Goal: Task Accomplishment & Management: Manage account settings

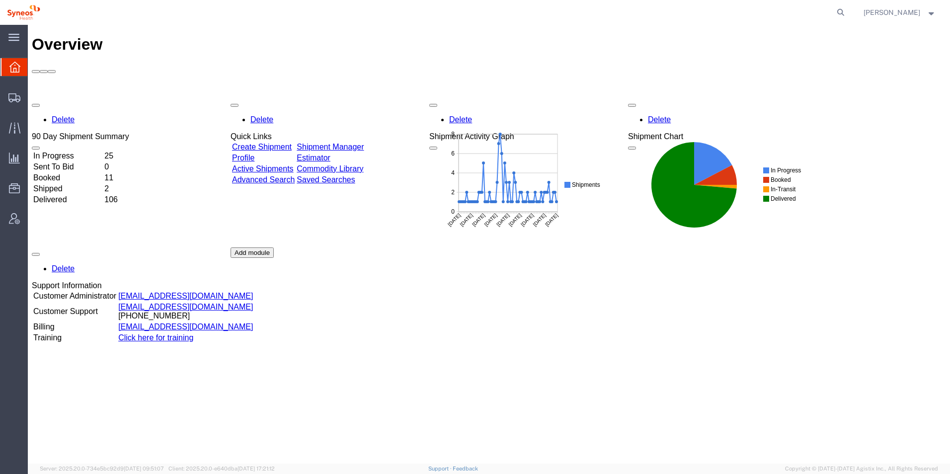
click at [110, 98] on div "Delete 90 Day Shipment Summary In Progress 25 Sent To Bid 0 Booked 11 Shipped 2…" at bounding box center [489, 247] width 914 height 298
click at [128, 151] on td "25" at bounding box center [116, 156] width 24 height 10
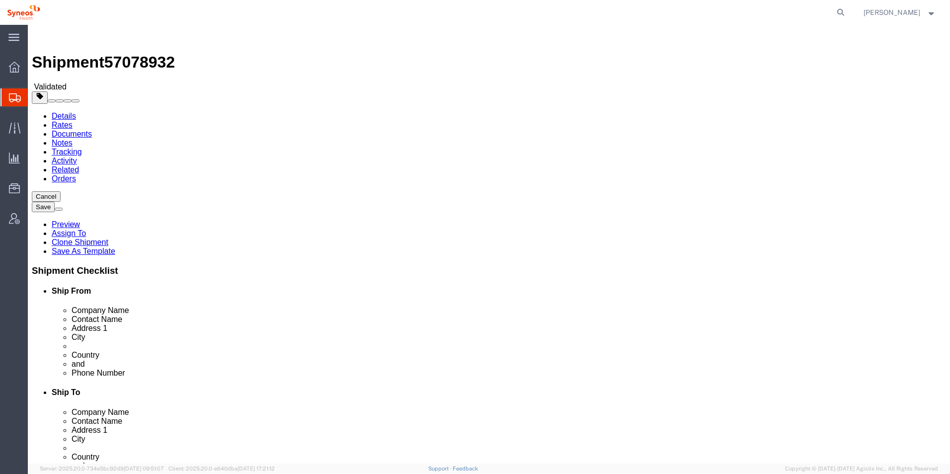
select select "48853"
select select
click input "700590"
type input "0700590"
select select
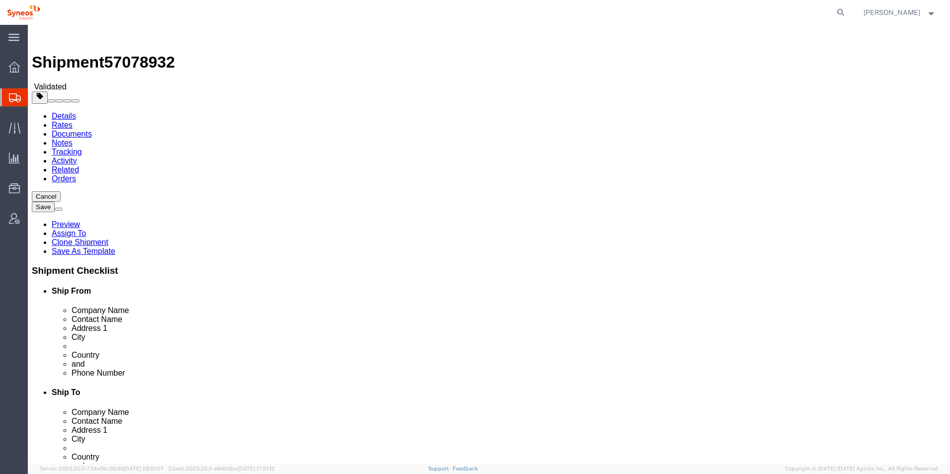
click span
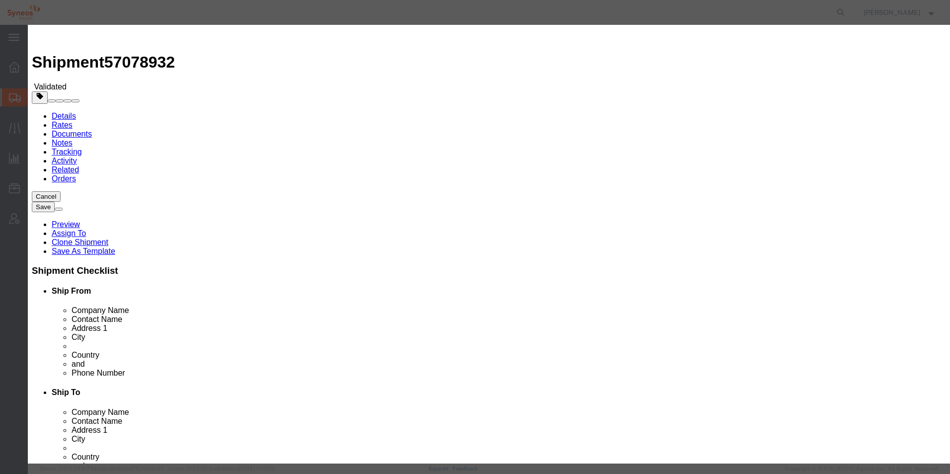
click button "Save"
click input "checkbox"
checkbox input "true"
click input "checkbox"
click button "Save"
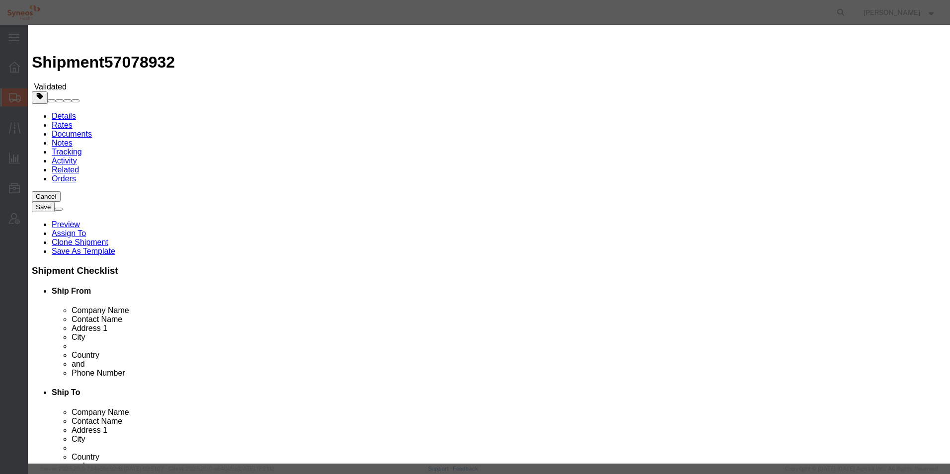
click input "checkbox"
checkbox input "false"
click button "Save"
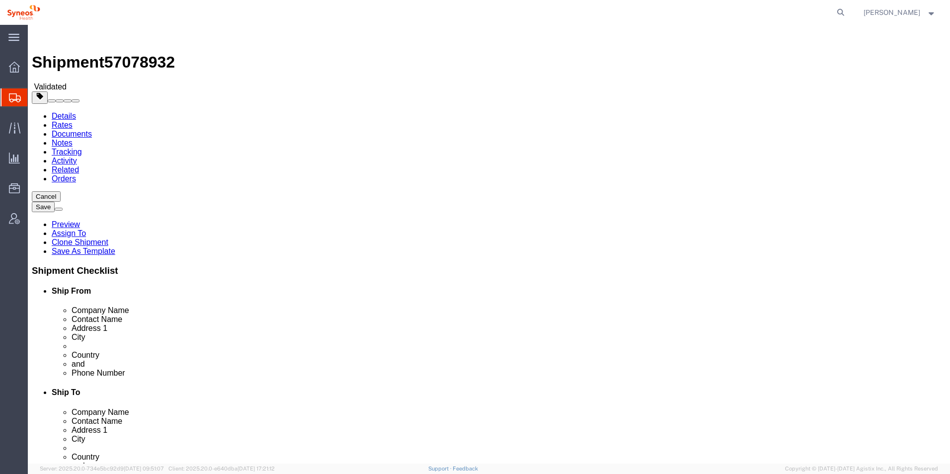
click div "Shipment Checklist Ship From Company Name Contact Name Address 1 City State/Pro…"
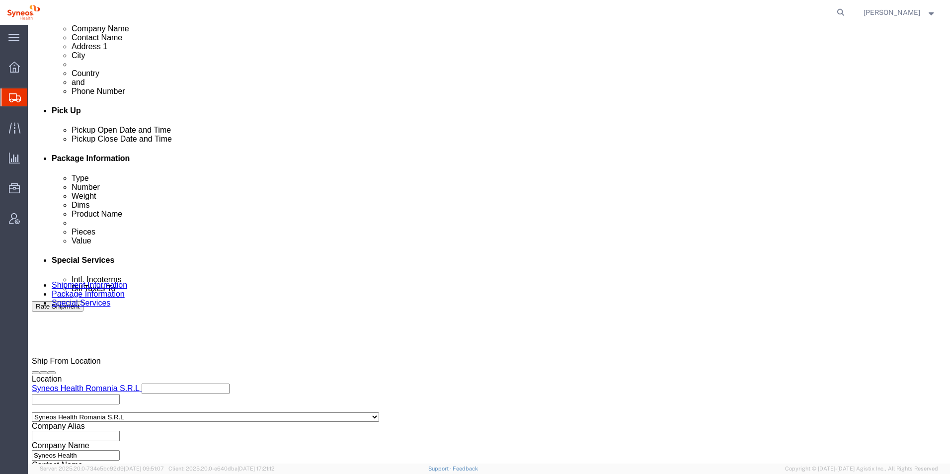
scroll to position [417, 0]
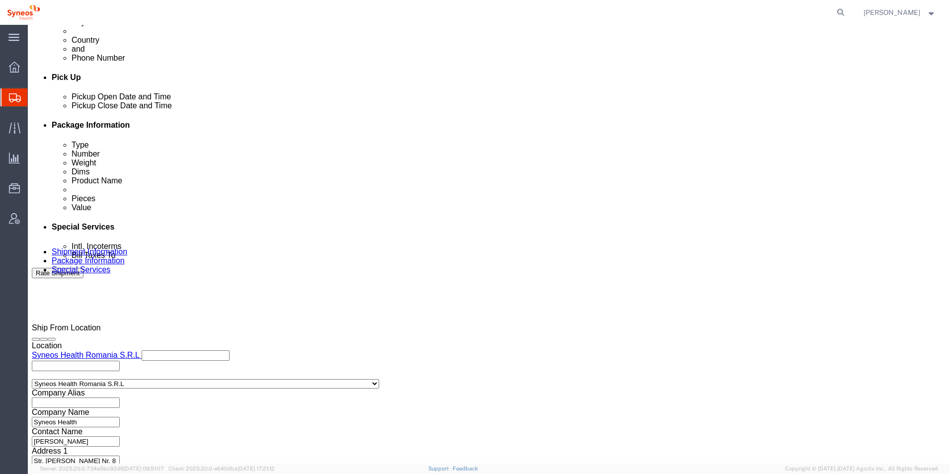
click button "Continue"
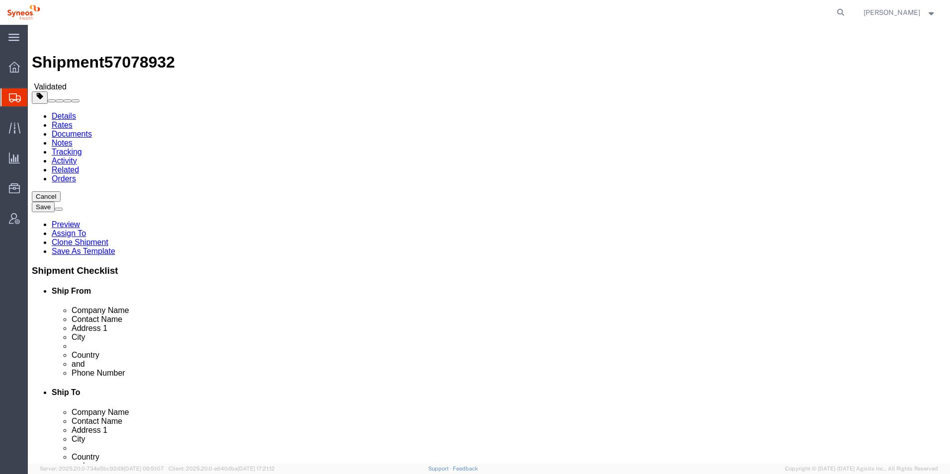
click button "Continue"
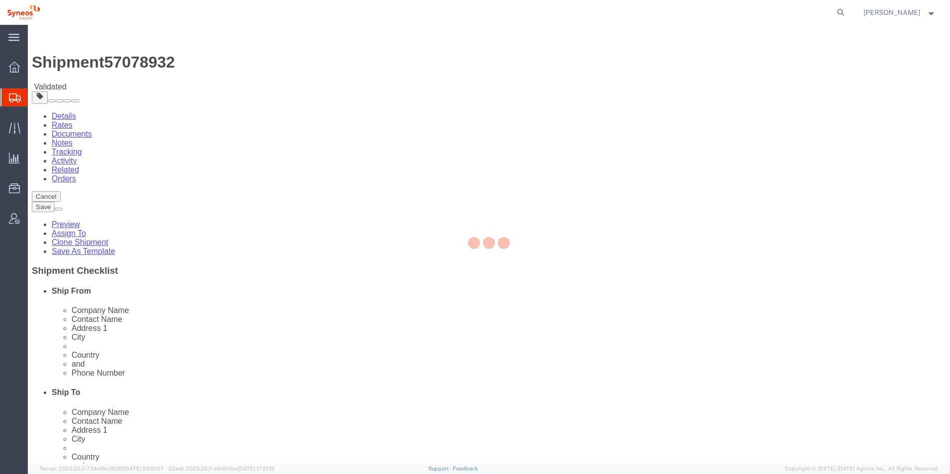
select select "DEPARTMENT"
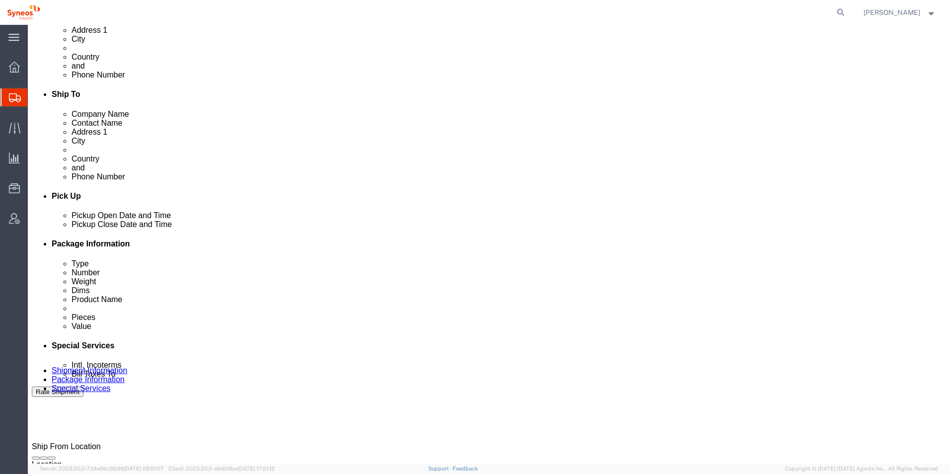
scroll to position [445, 0]
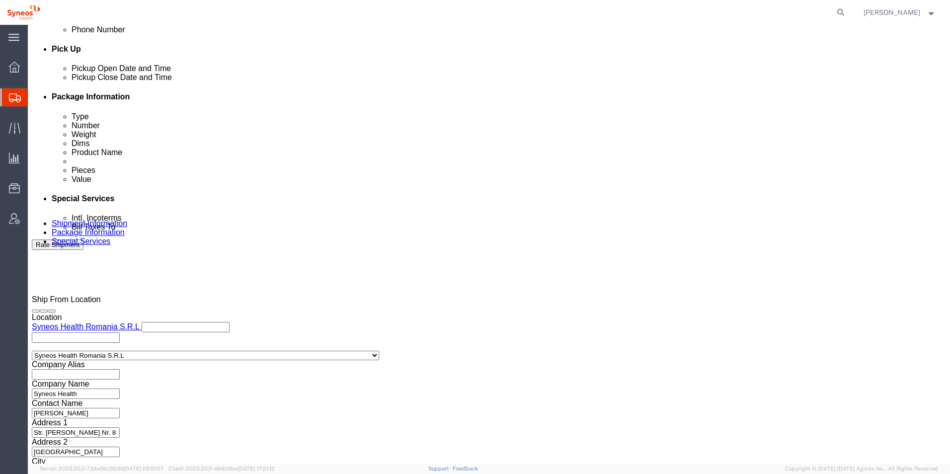
click button "Rate Shipment"
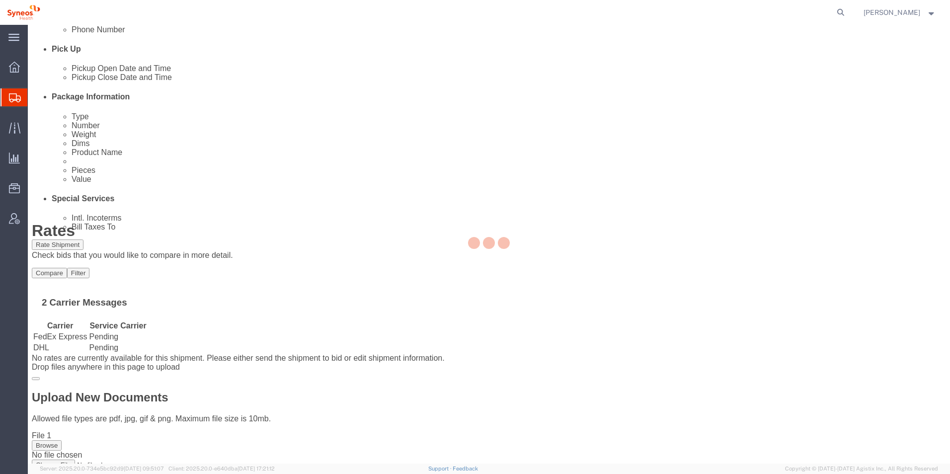
scroll to position [0, 0]
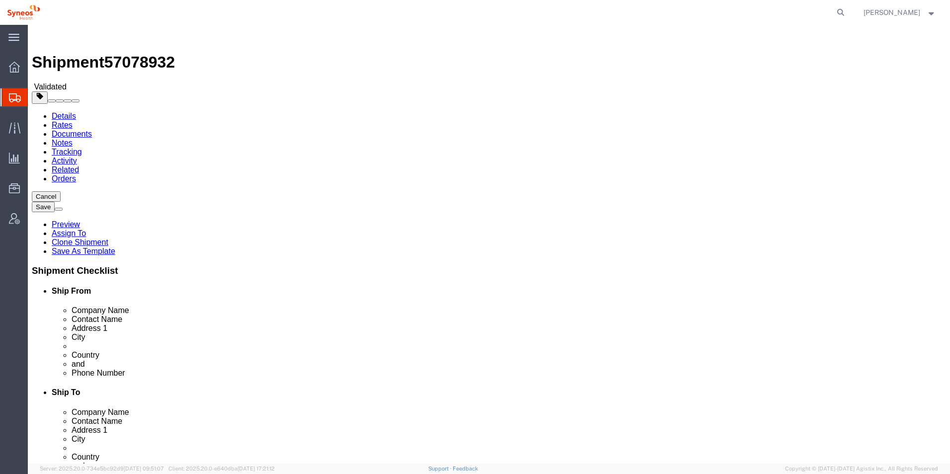
click at [69, 112] on link "Details" at bounding box center [64, 116] width 24 height 8
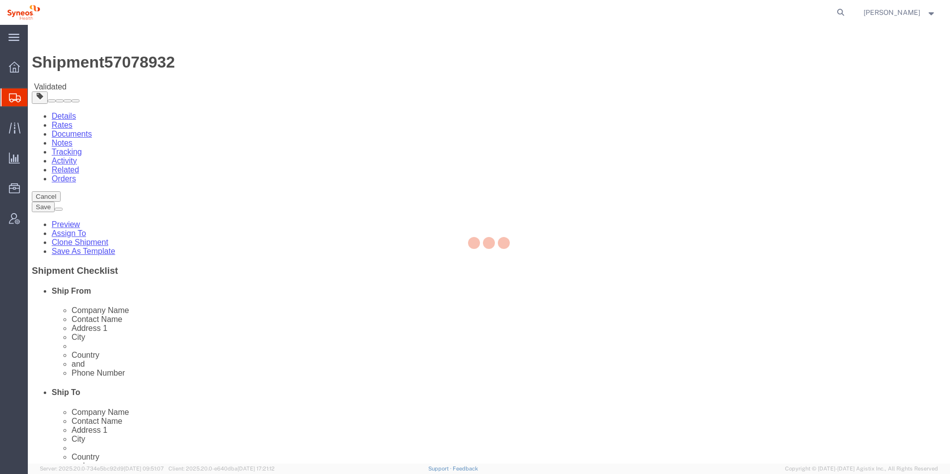
select select "48853"
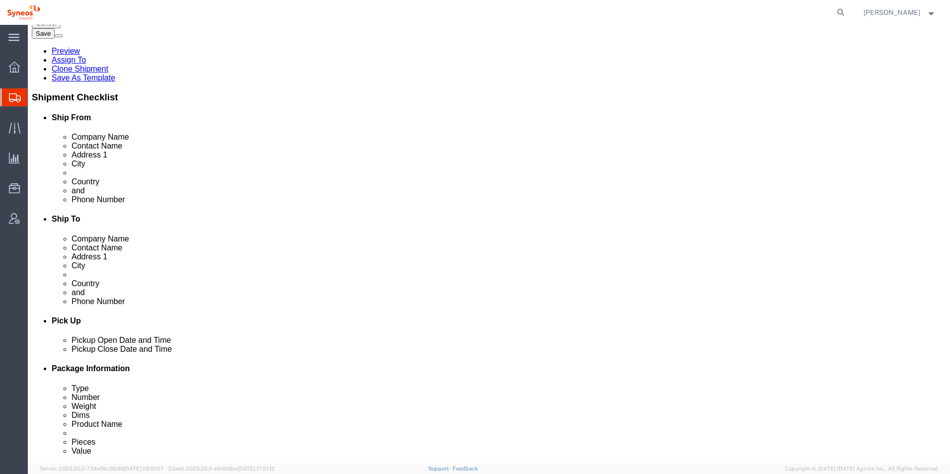
scroll to position [298, 0]
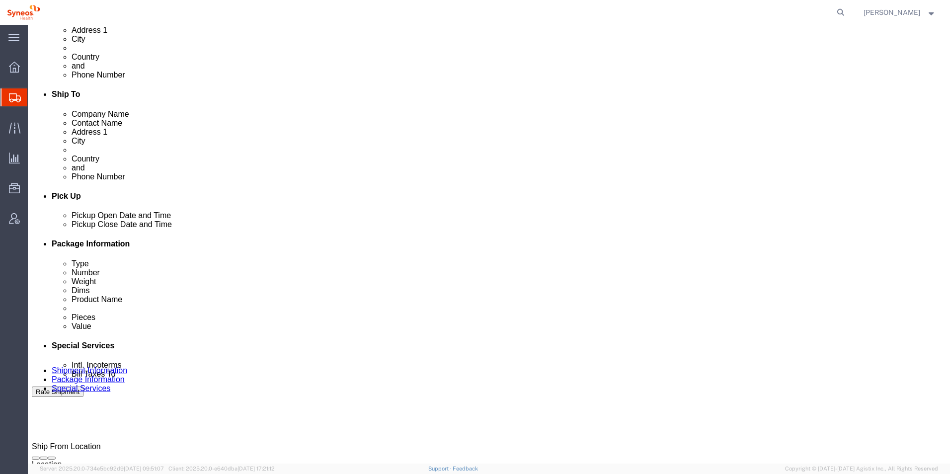
click select "Select Account Type Activity ID Airline Appointment Number ASN Batch Request # …"
click input "8175"
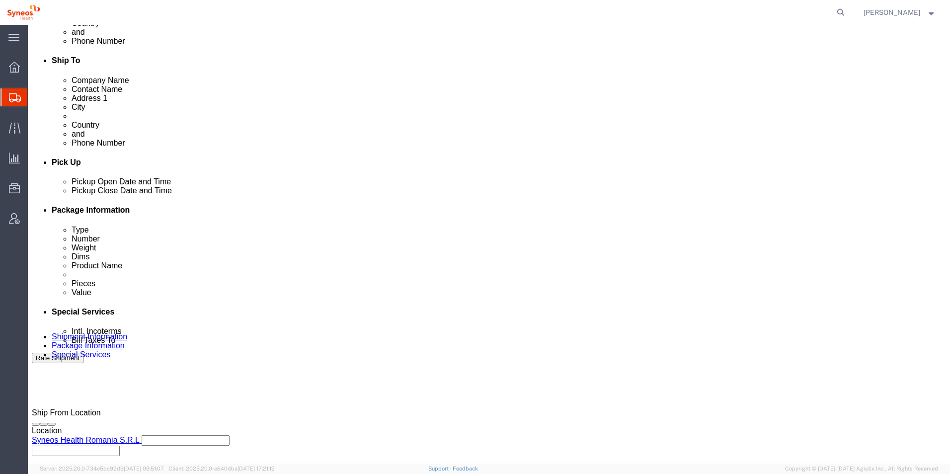
scroll to position [417, 0]
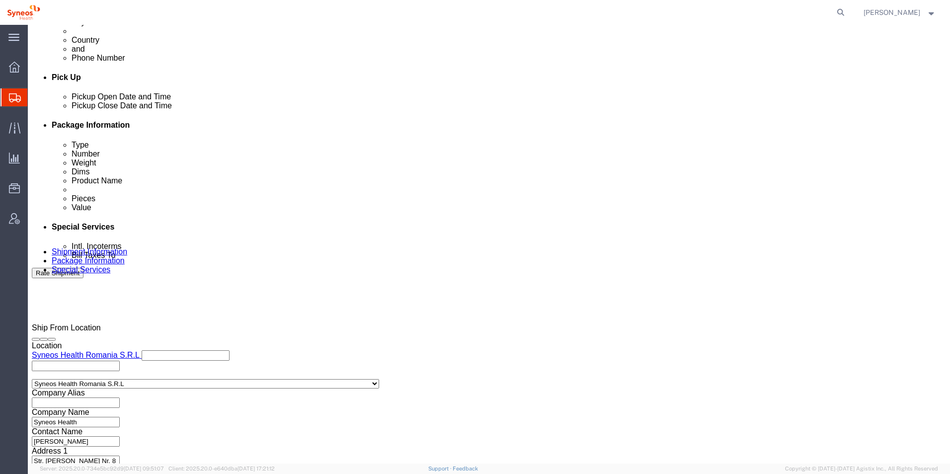
click button "Continue"
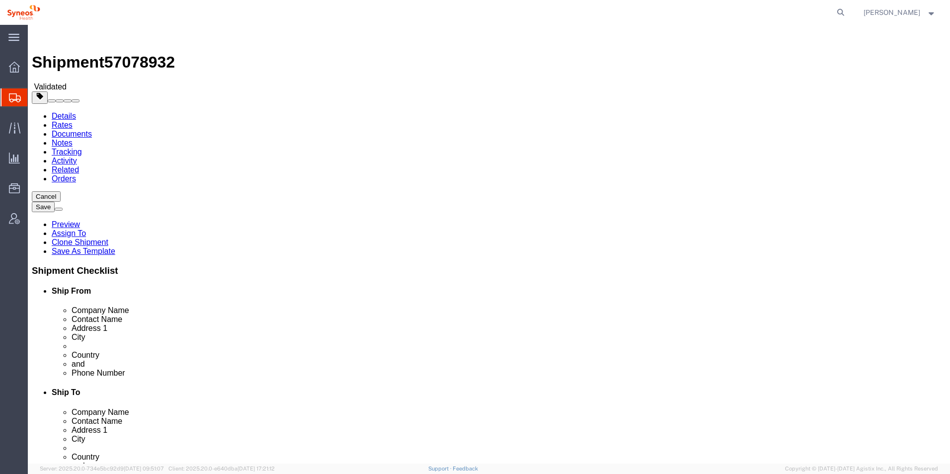
click div "3 x Large Box Package Type Select Bale(s) Basket(s) Bolt(s) Bottle(s) Buckets B…"
click span
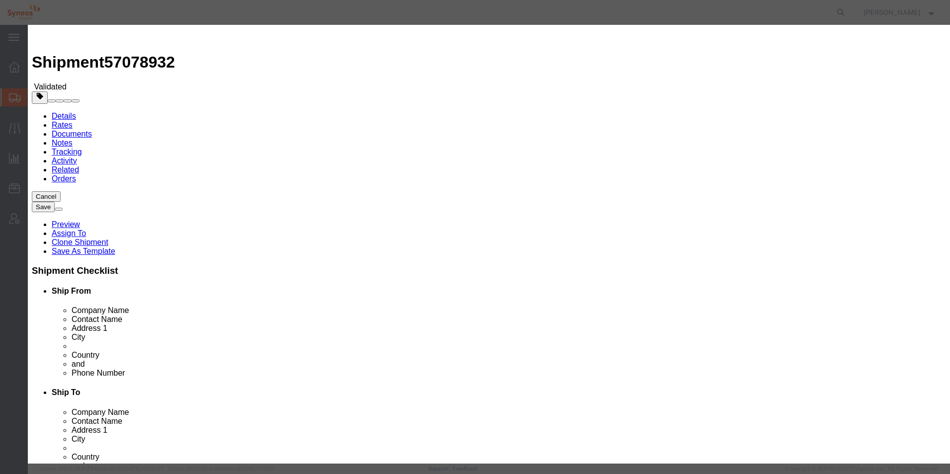
click input "text"
type input "IT devices"
drag, startPoint x: 301, startPoint y: 94, endPoint x: 280, endPoint y: 93, distance: 20.9
click div "Pieces 0 Select Bag Barrels 100Board Feet Bottle Box Blister Pack Carats Can Ca…"
type input "3"
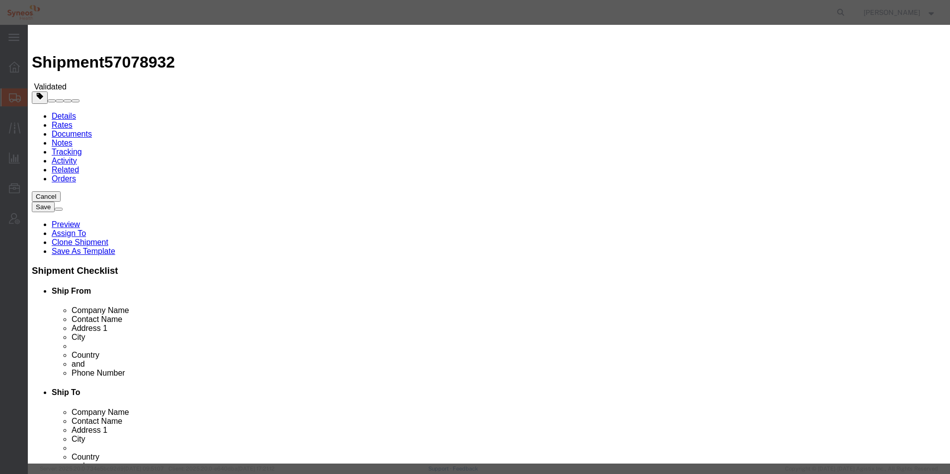
click select "Select Bag Barrels 100Board Feet Bottle Box Blister Pack Carats Can Capsule Car…"
click input "text"
type input "10"
click button "Save & Close"
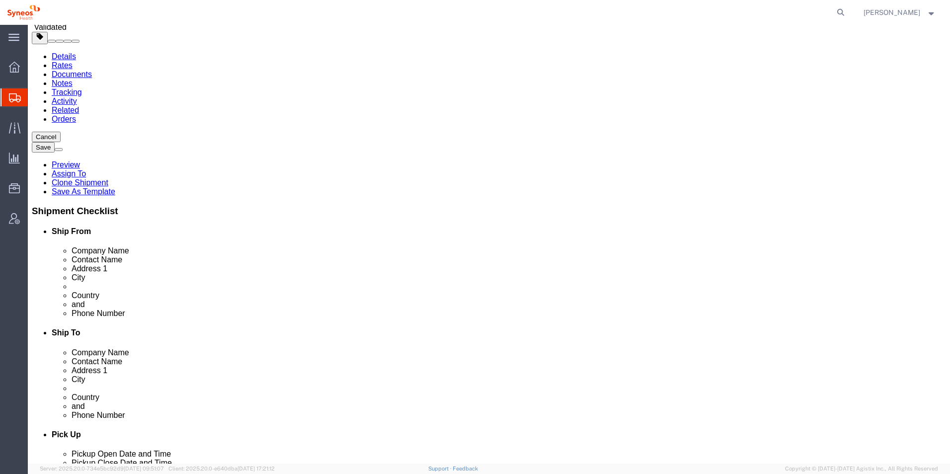
scroll to position [62, 0]
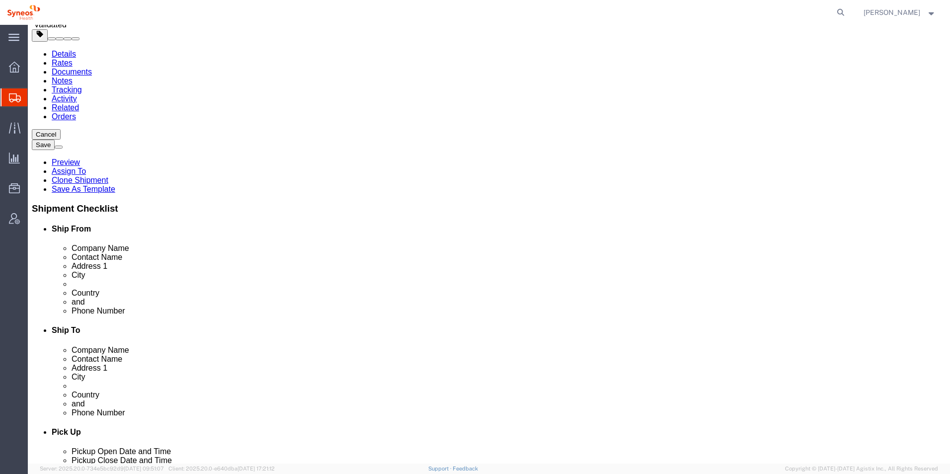
click link "Delete this content"
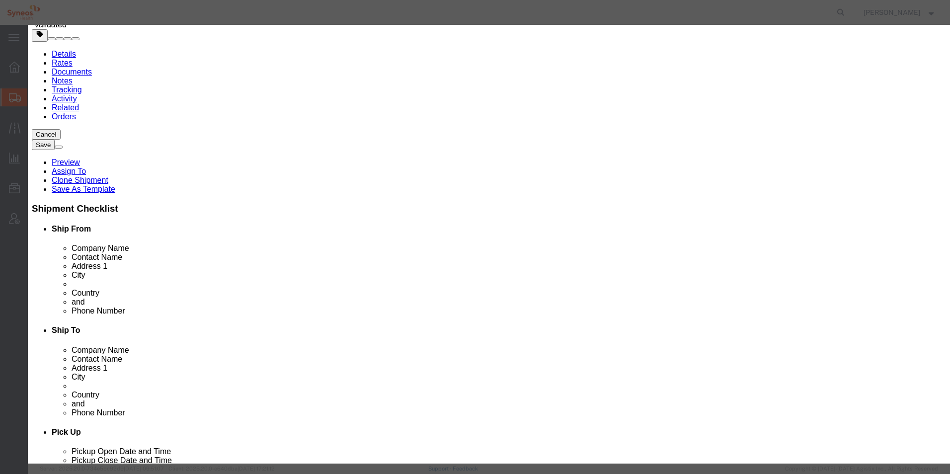
click button "Yes"
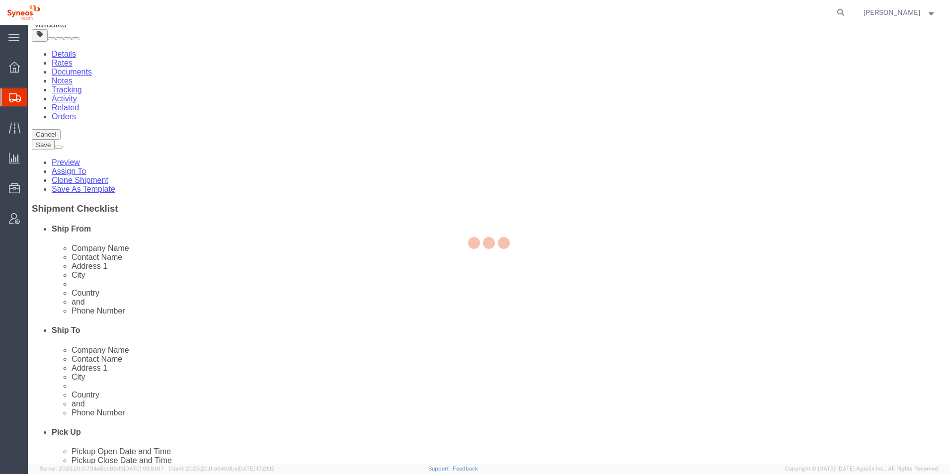
scroll to position [0, 0]
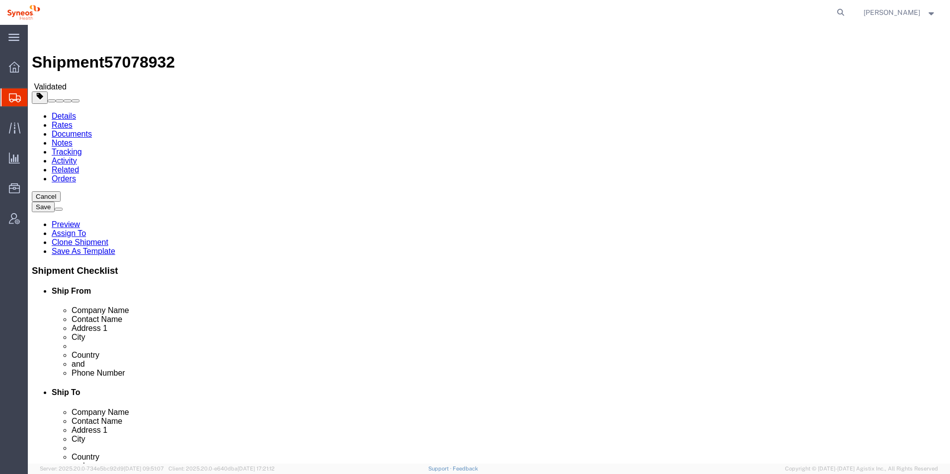
select select "LBX"
click div "3 x Large Box Package Type Select Bale(s) Basket(s) Bolt(s) Bottle(s) Buckets B…"
click button "Continue"
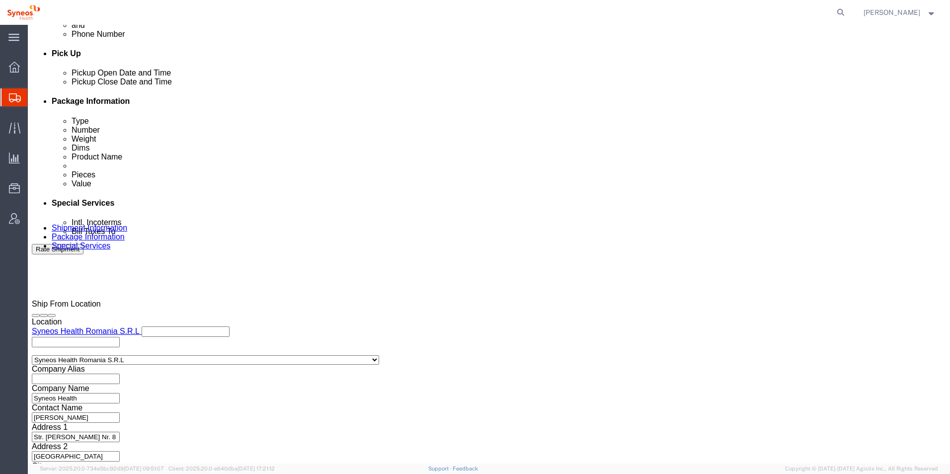
scroll to position [445, 0]
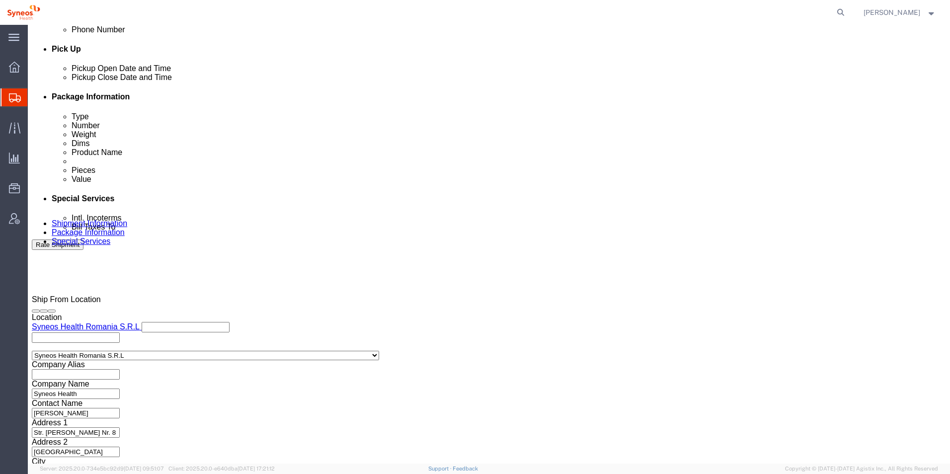
click button "Rate Shipment"
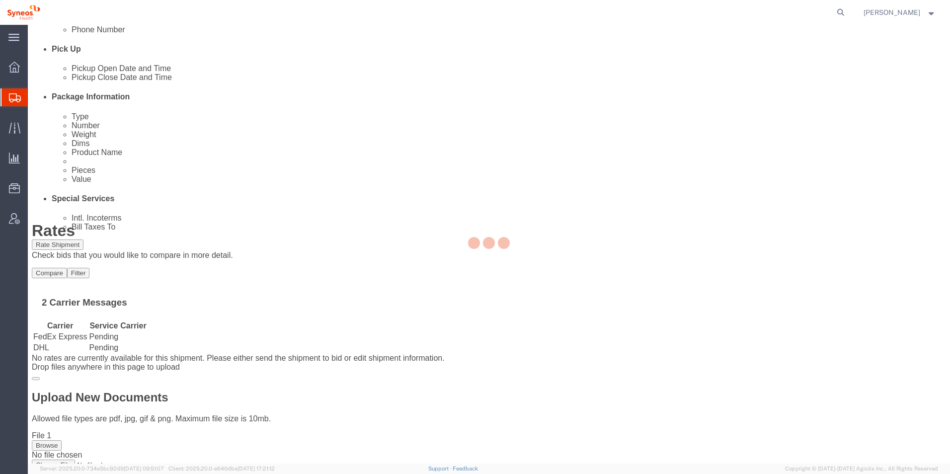
scroll to position [0, 0]
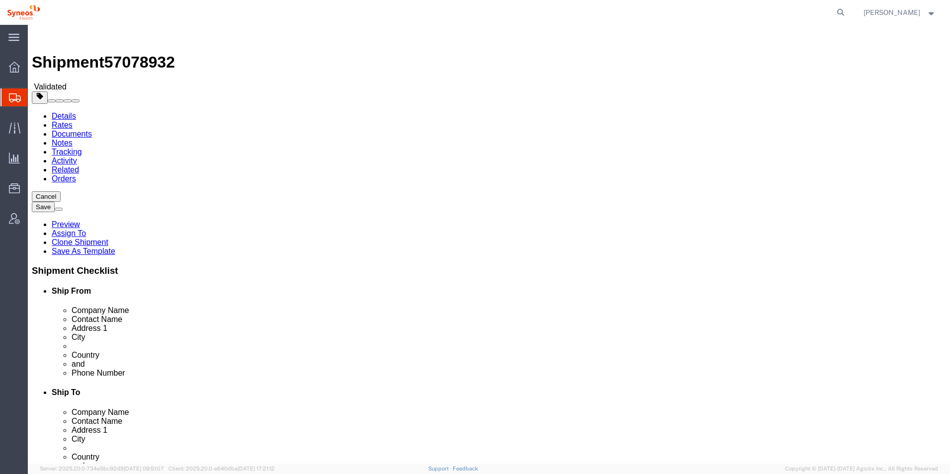
click at [74, 112] on link "Details" at bounding box center [64, 116] width 24 height 8
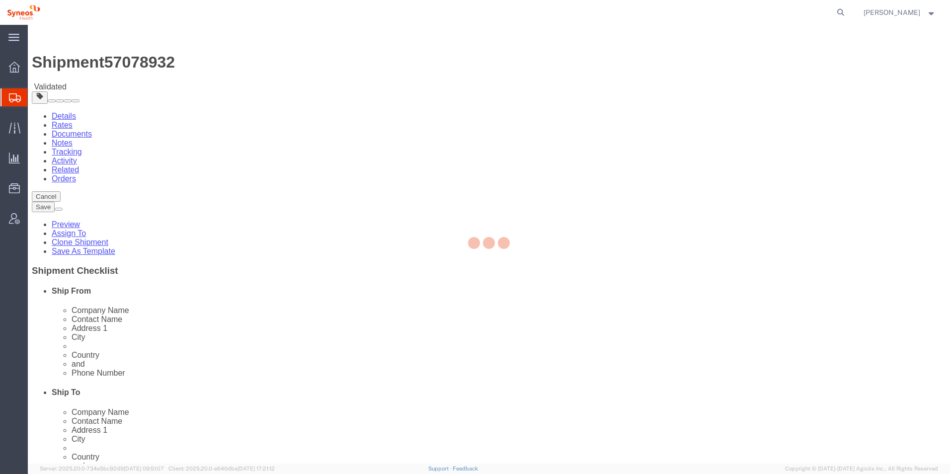
select select "48853"
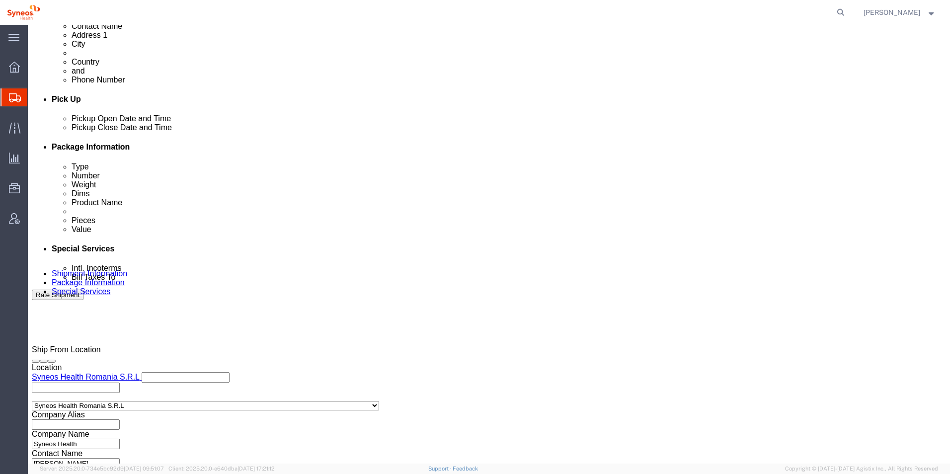
scroll to position [417, 0]
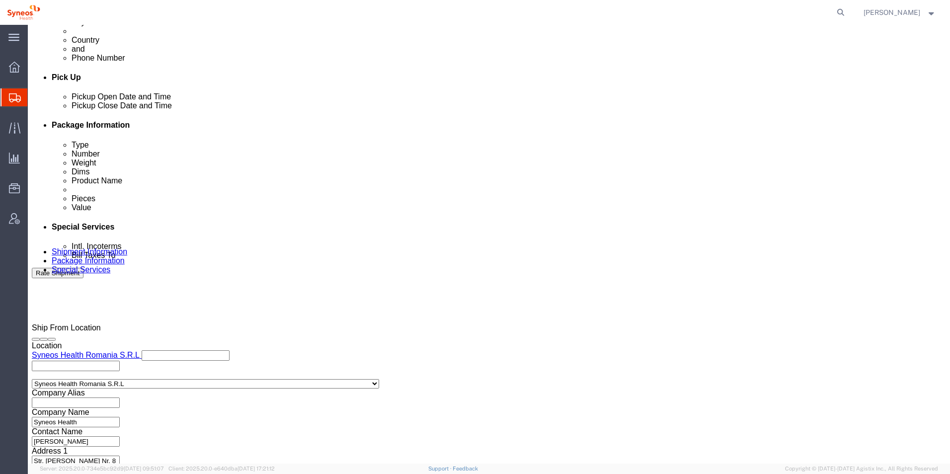
click select "Select Account Type Activity ID Airline Appointment Number ASN Batch Request # …"
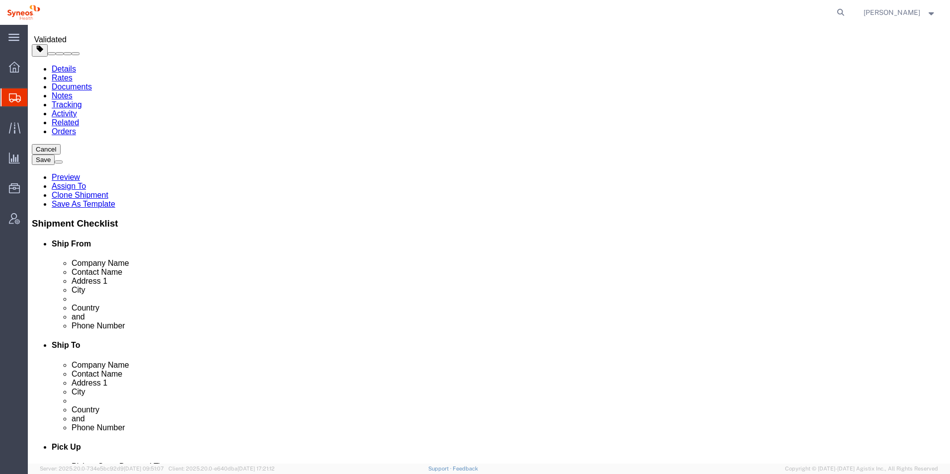
scroll to position [0, 0]
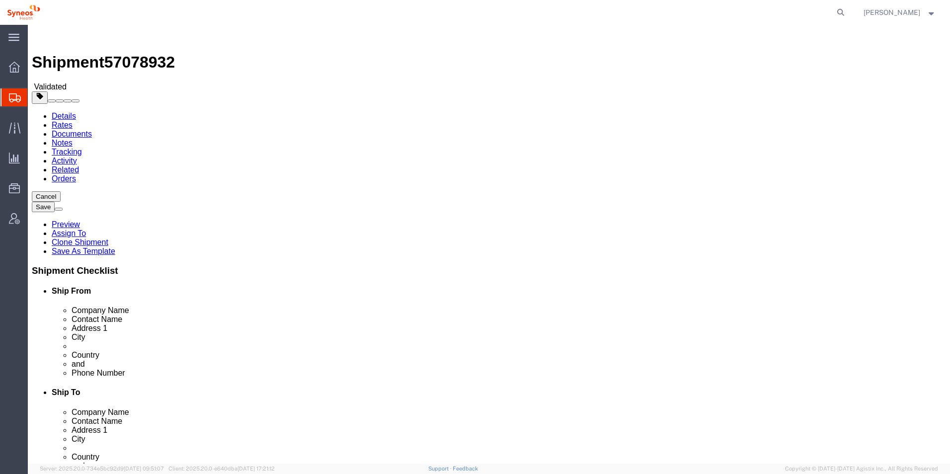
click link "Orders"
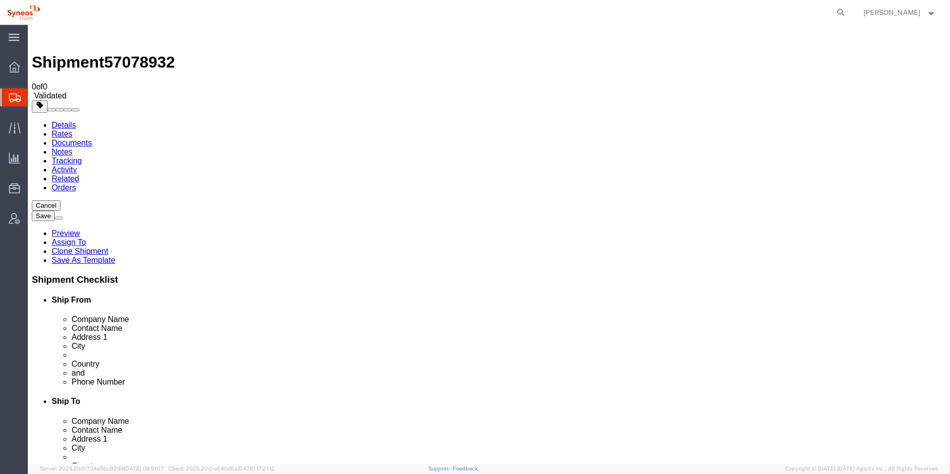
click at [40, 36] on link at bounding box center [38, 38] width 12 height 8
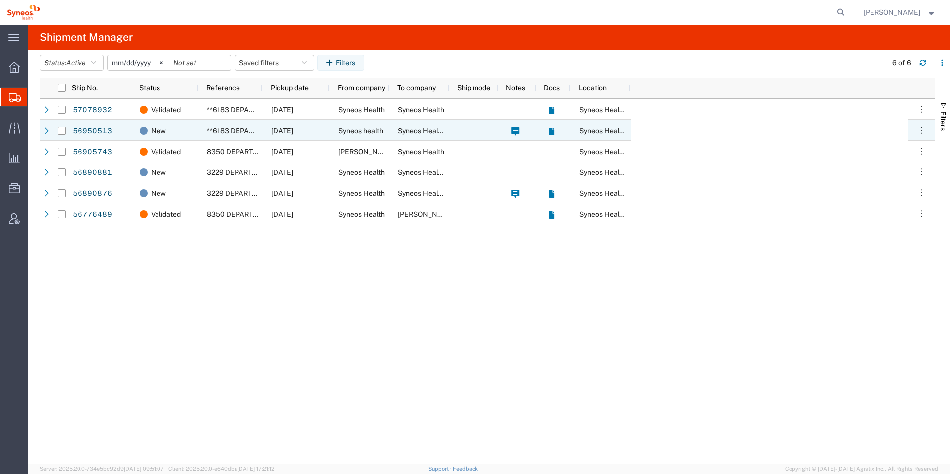
click at [240, 137] on div "**6183 DEPARTMENTAL EXPENSE" at bounding box center [230, 130] width 65 height 21
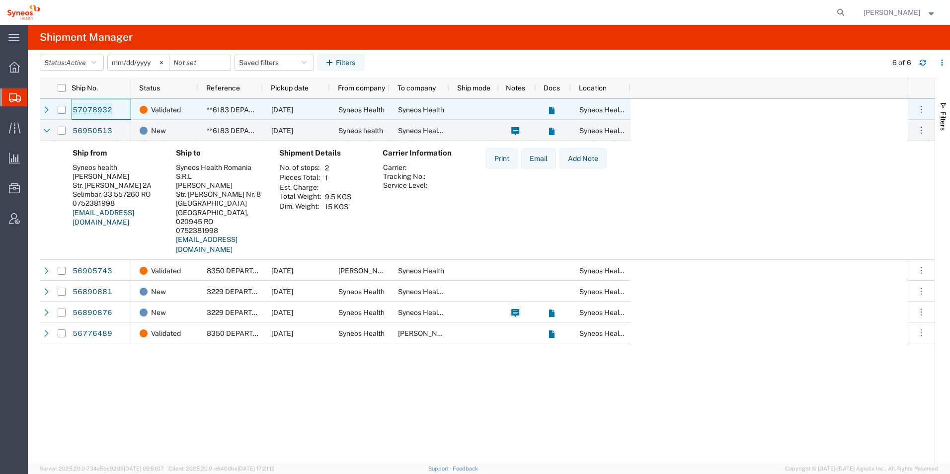
click at [86, 109] on link "57078932" at bounding box center [92, 110] width 41 height 16
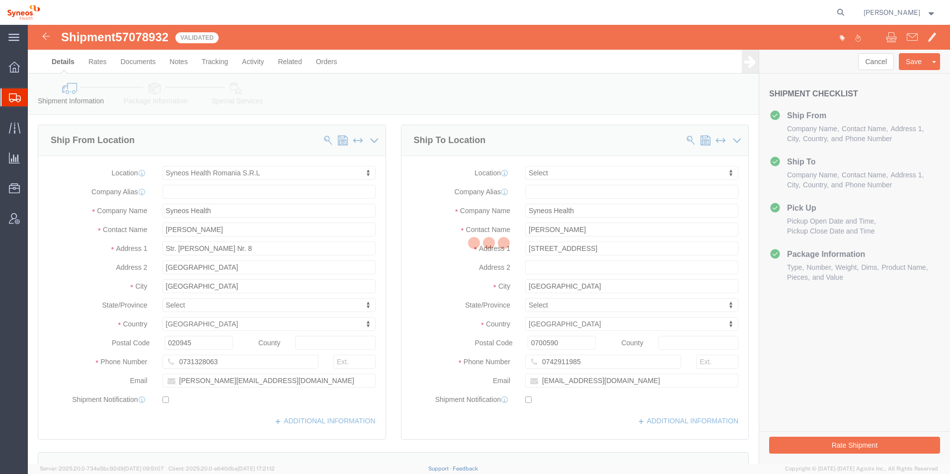
select select "48853"
select select
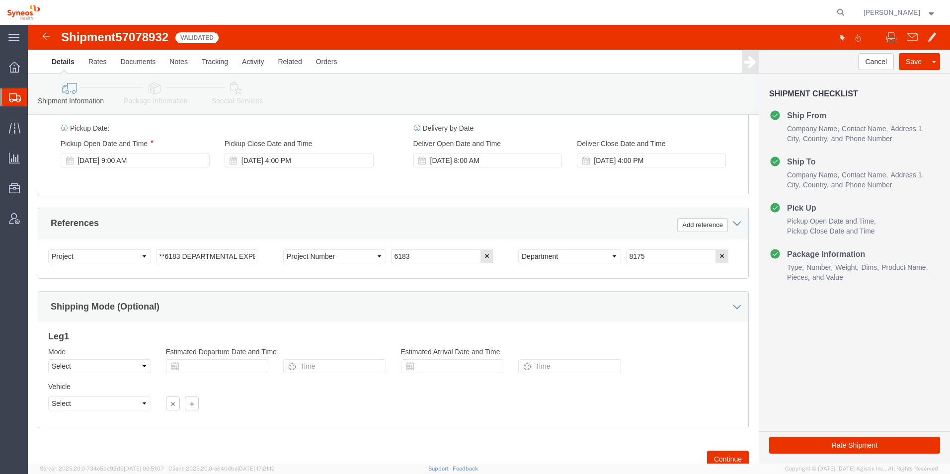
scroll to position [414, 0]
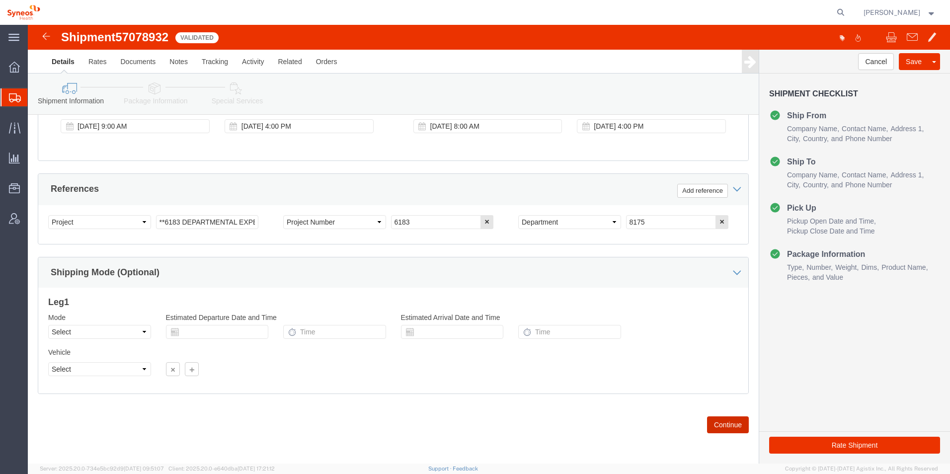
click button "Continue"
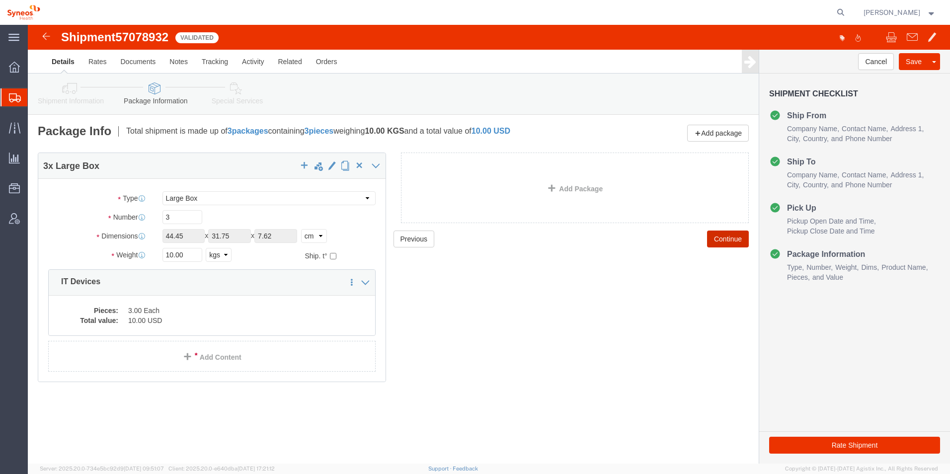
click button "Continue"
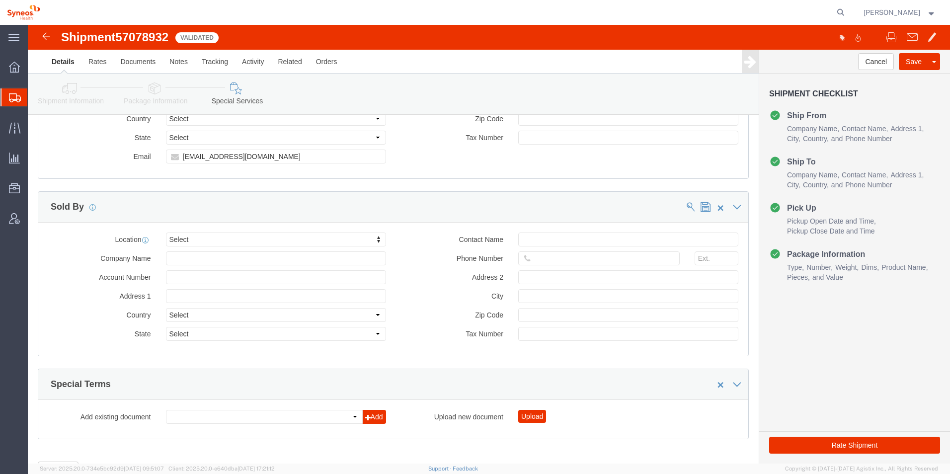
scroll to position [443, 0]
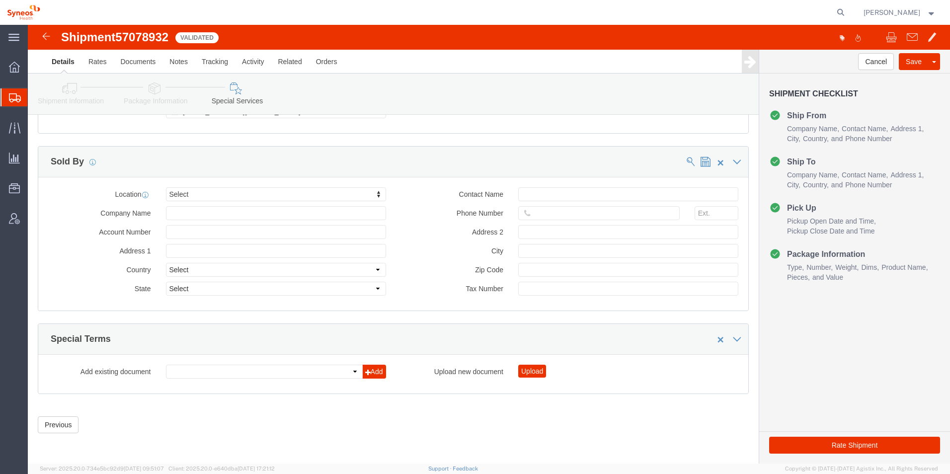
click div "Previous Continue"
click link "Rates"
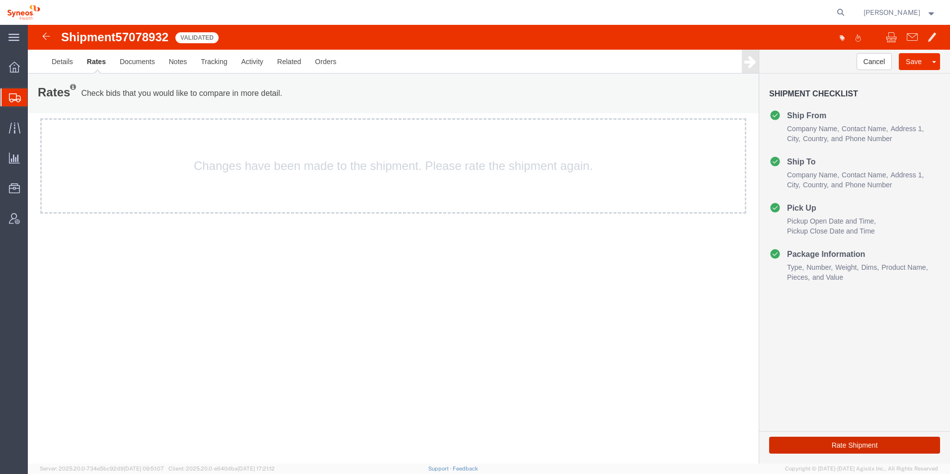
click at [864, 445] on button "Rate Shipment" at bounding box center [854, 445] width 171 height 17
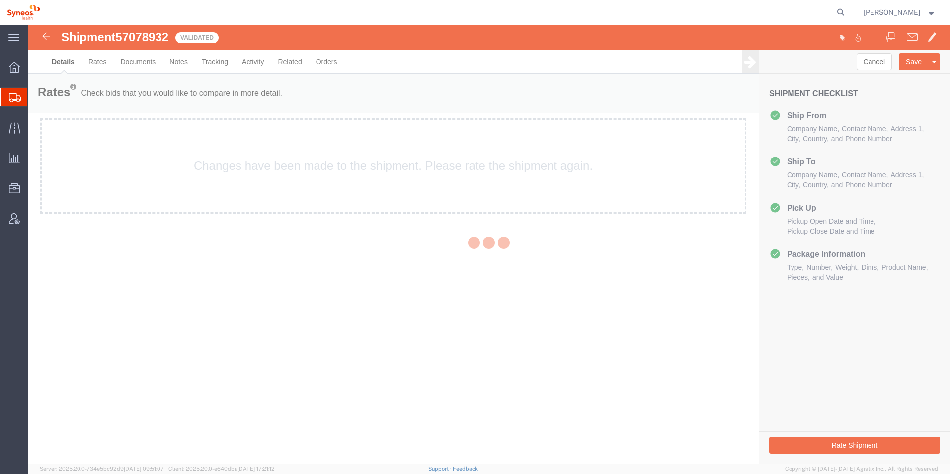
select select "48853"
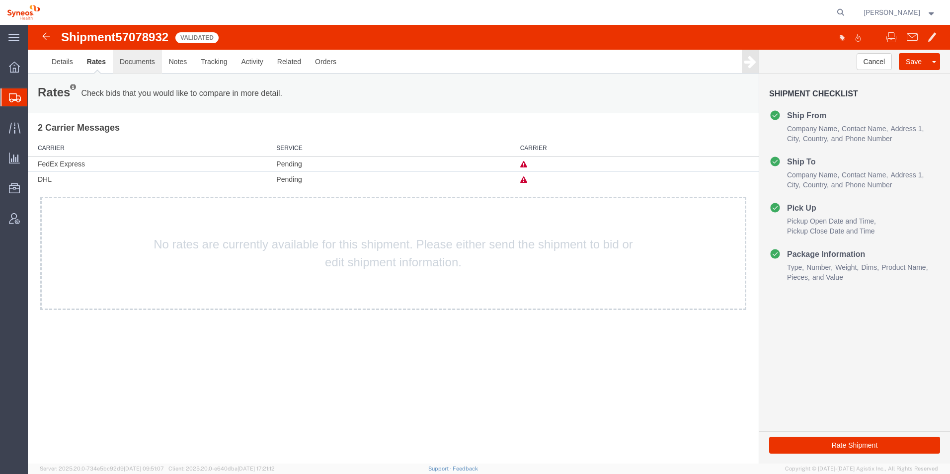
click at [141, 58] on link "Documents" at bounding box center [137, 62] width 49 height 24
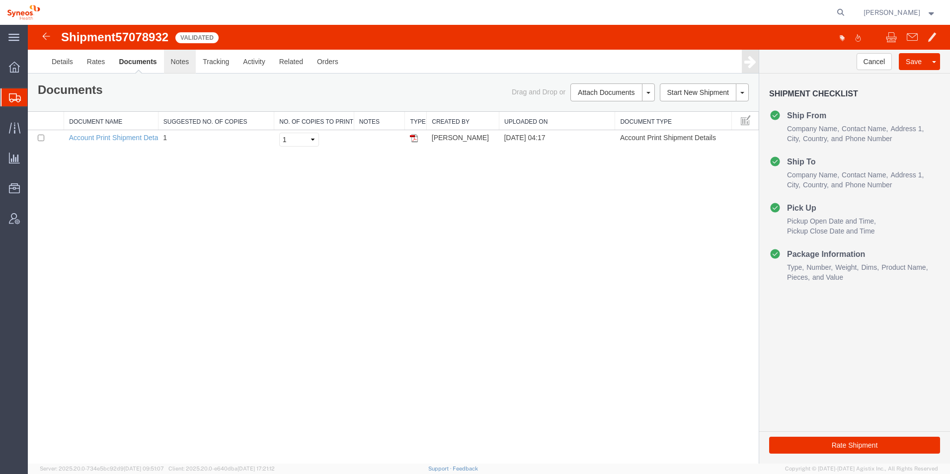
click at [179, 64] on link "Notes" at bounding box center [180, 62] width 32 height 24
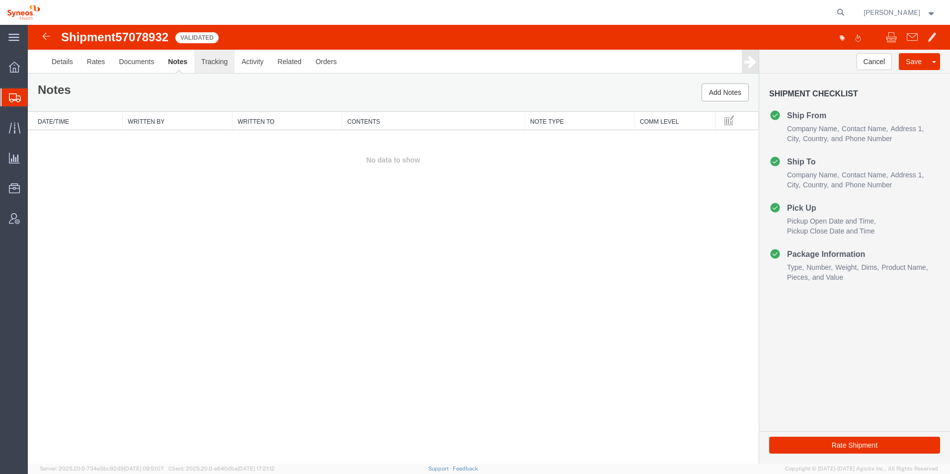
click at [219, 64] on link "Tracking" at bounding box center [214, 62] width 40 height 24
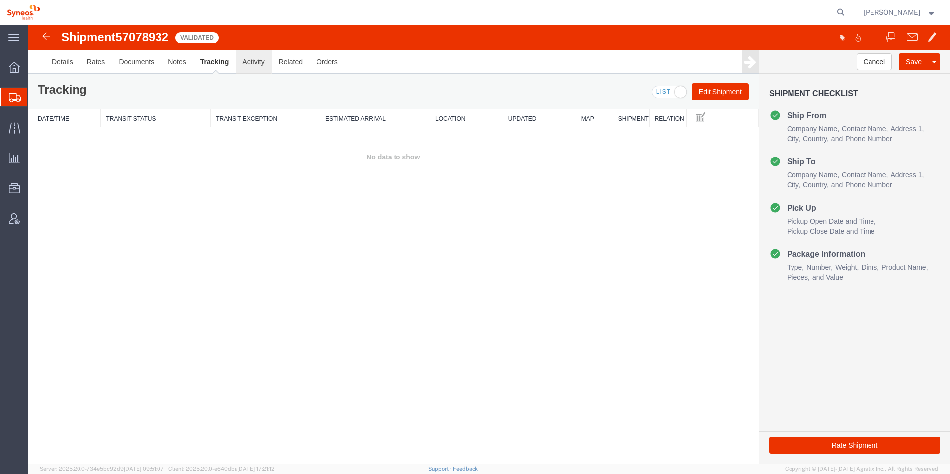
click at [248, 69] on link "Activity" at bounding box center [253, 62] width 36 height 24
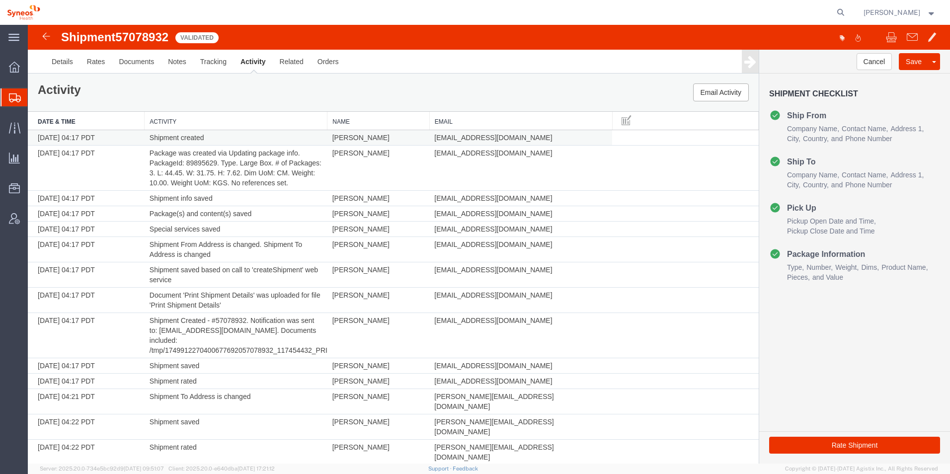
click at [111, 140] on td "10/09/2025 04:17 PDT" at bounding box center [86, 137] width 117 height 15
click at [175, 139] on td "Shipment created" at bounding box center [236, 137] width 183 height 15
click at [220, 140] on td "Shipment created" at bounding box center [236, 137] width 183 height 15
click at [293, 68] on link "Related" at bounding box center [292, 62] width 38 height 24
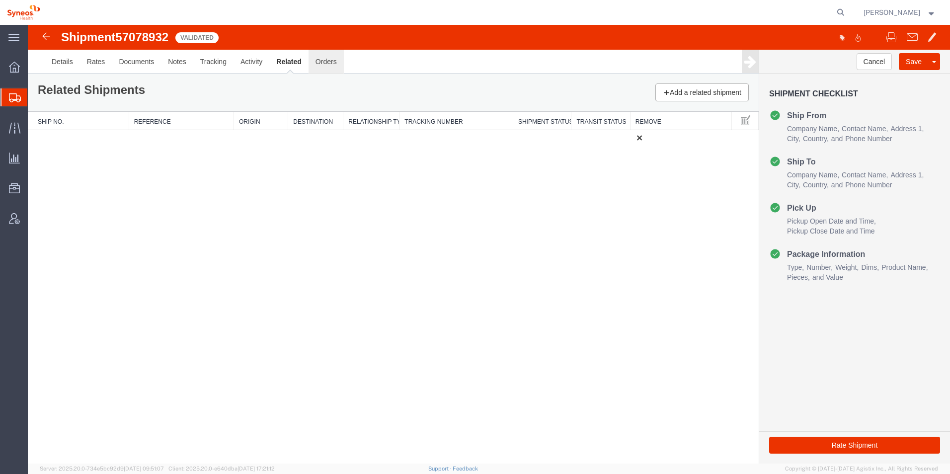
click at [325, 60] on link "Orders" at bounding box center [325, 62] width 35 height 24
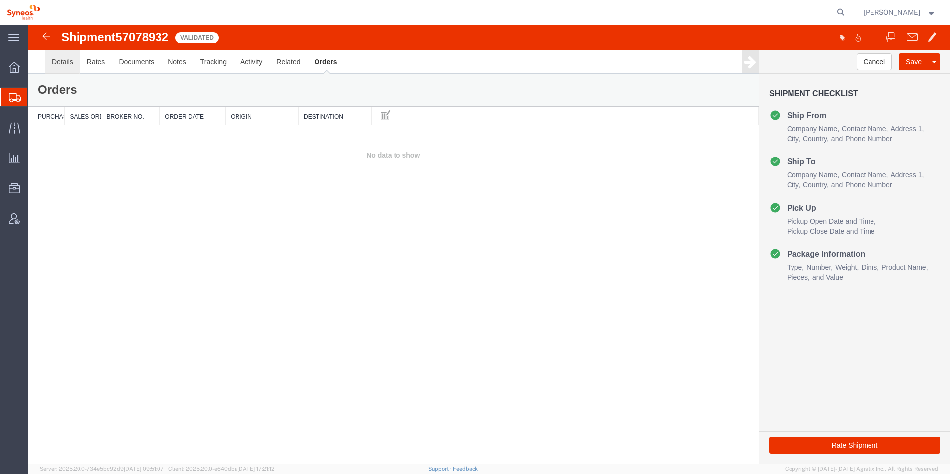
click at [63, 63] on link "Details" at bounding box center [62, 62] width 35 height 24
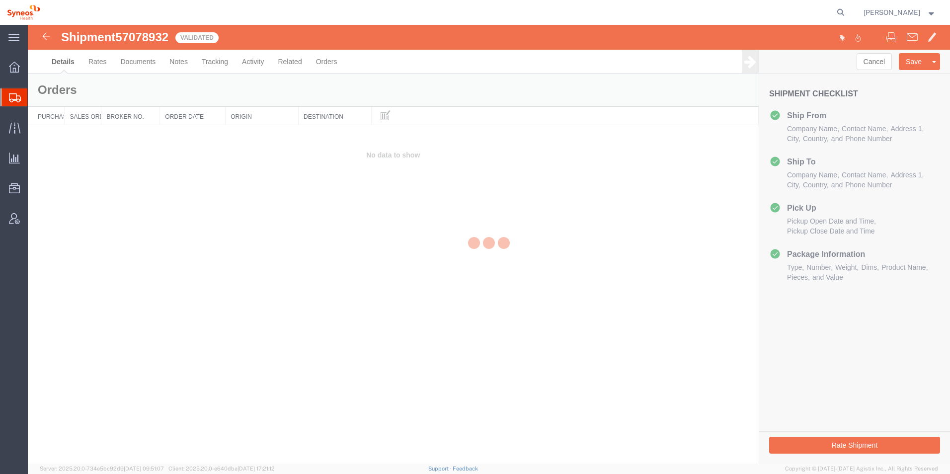
select select "48853"
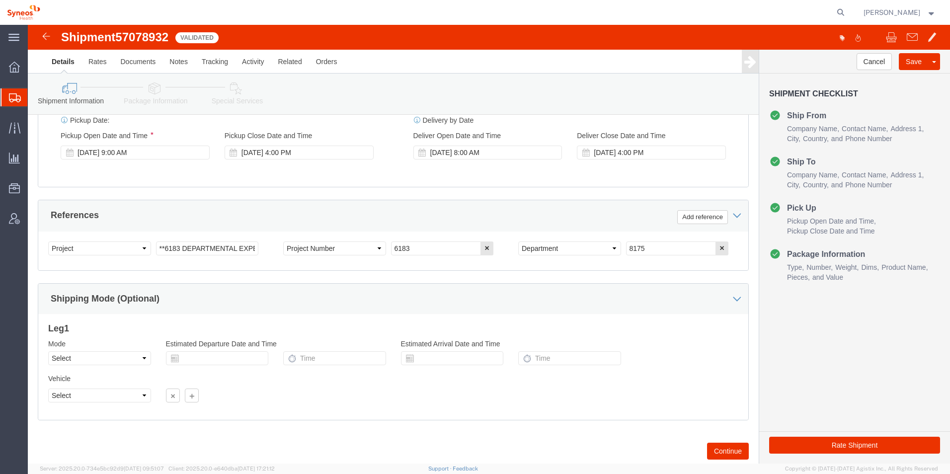
scroll to position [414, 0]
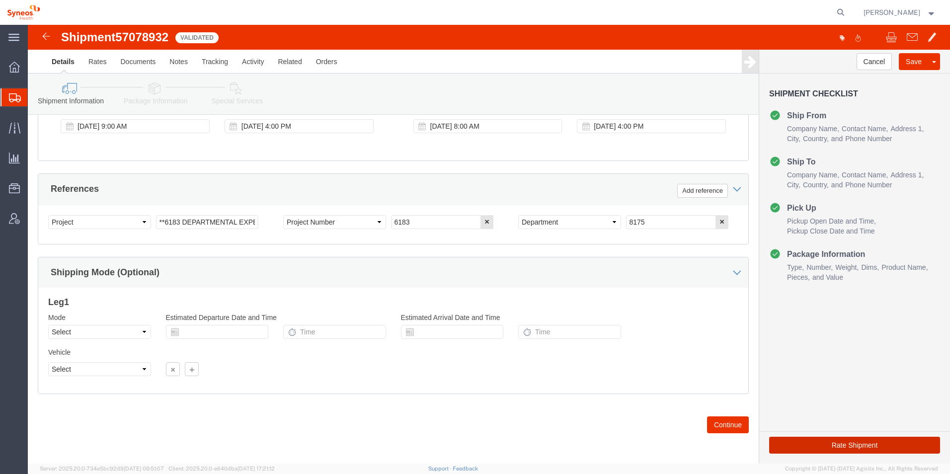
click button "Rate Shipment"
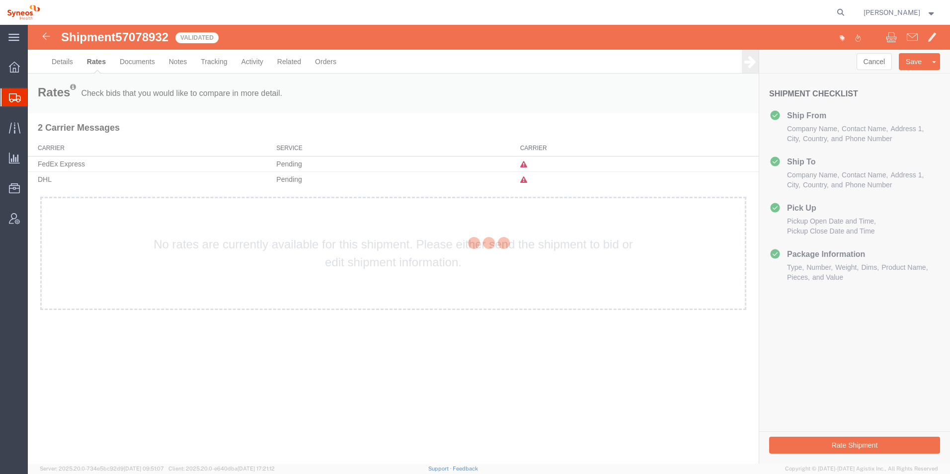
scroll to position [0, 0]
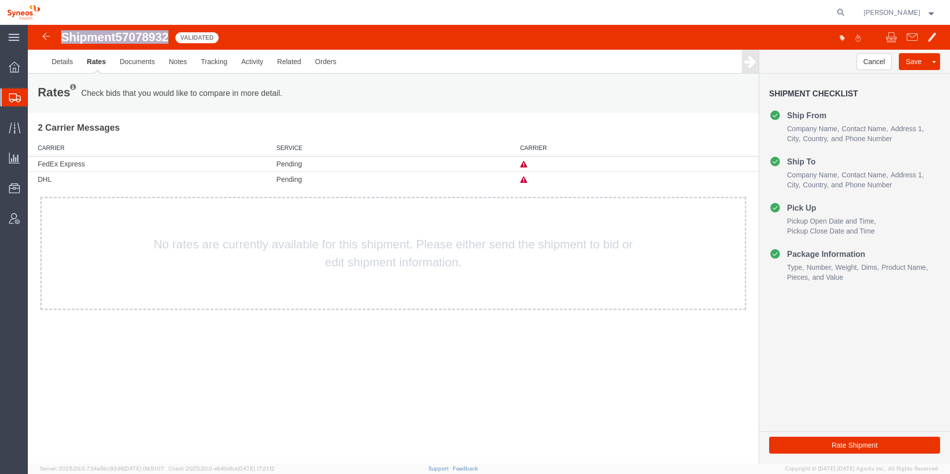
drag, startPoint x: 172, startPoint y: 34, endPoint x: 60, endPoint y: 37, distance: 112.8
click at [60, 37] on div "Shipment 57078932 0 of 0 Validated" at bounding box center [259, 40] width 460 height 19
copy h1 "Shipment 57078932"
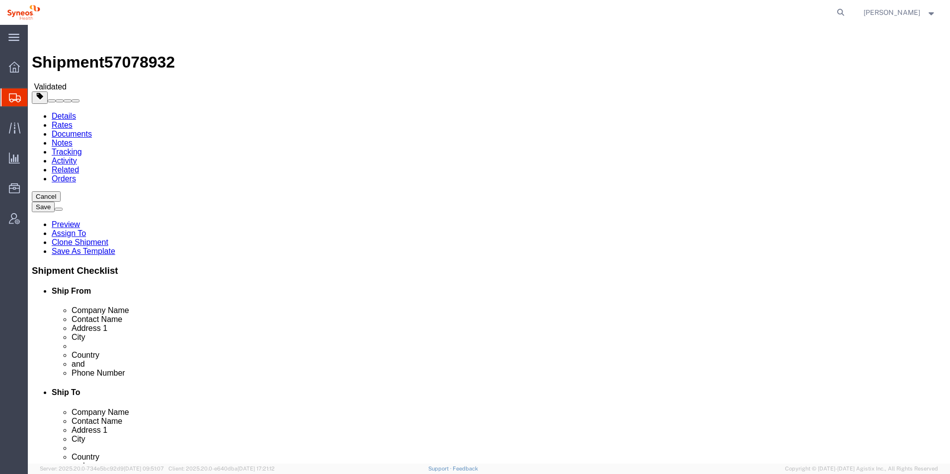
select select "48853"
select select
click div "Cancel Save Preview Assign To Clone Shipment Save As Template Shipment Checklis…"
click button "Rate Shipment"
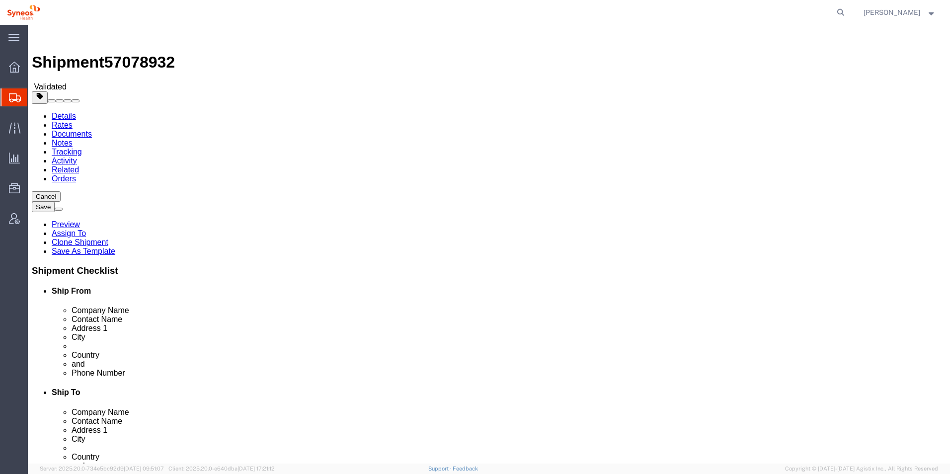
drag, startPoint x: 531, startPoint y: 349, endPoint x: 532, endPoint y: 335, distance: 13.9
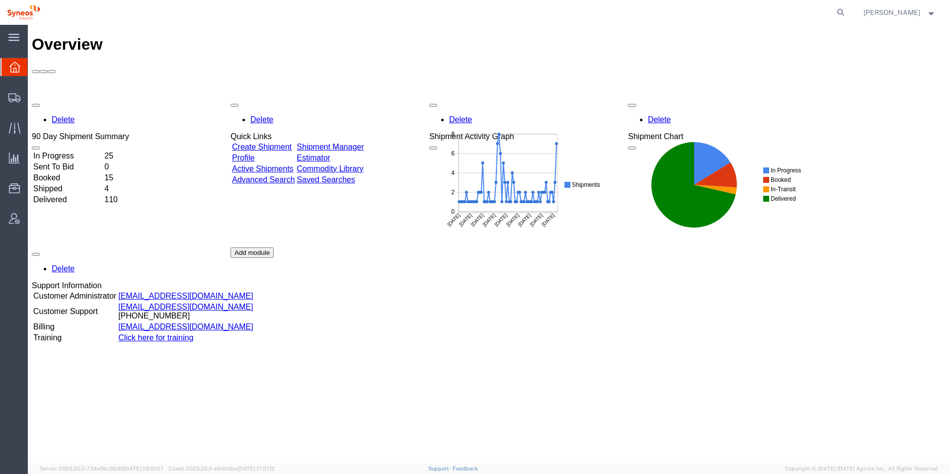
click at [82, 151] on td "In Progress" at bounding box center [68, 156] width 70 height 10
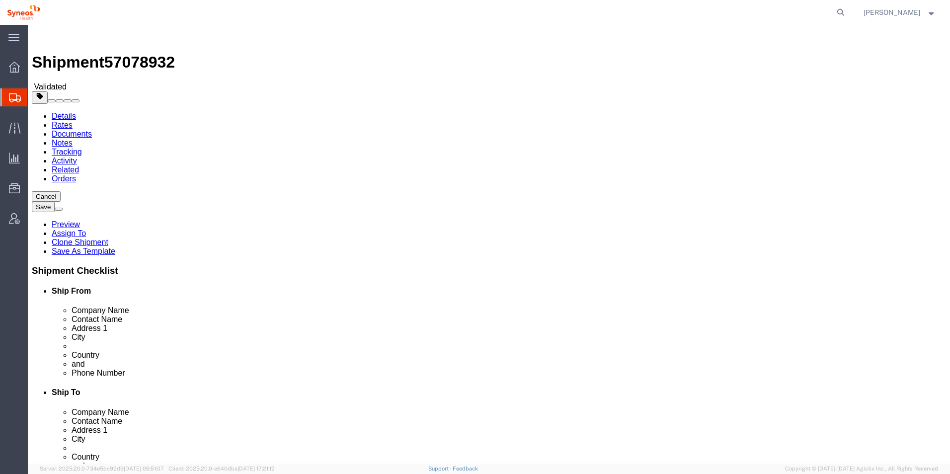
select select "48853"
select select
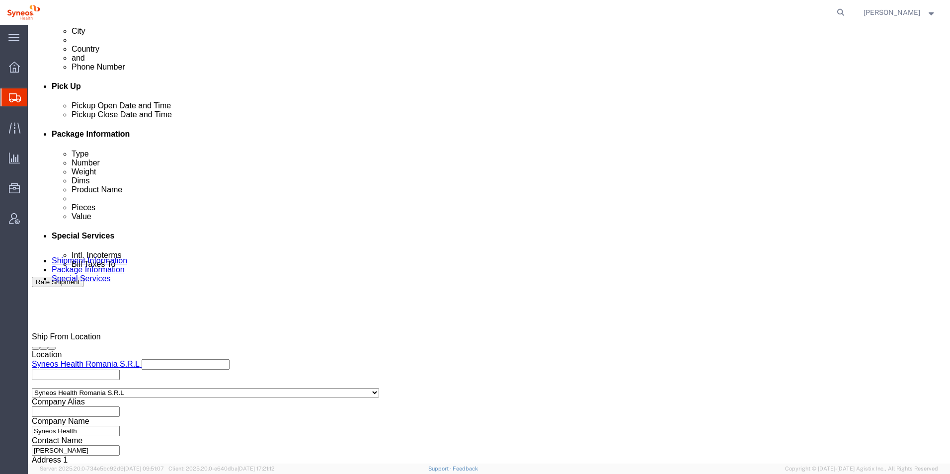
scroll to position [417, 0]
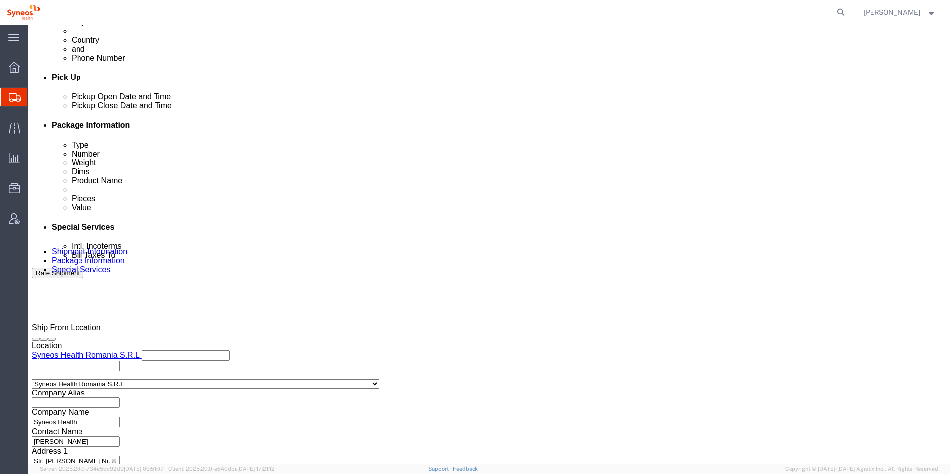
click button "Continue"
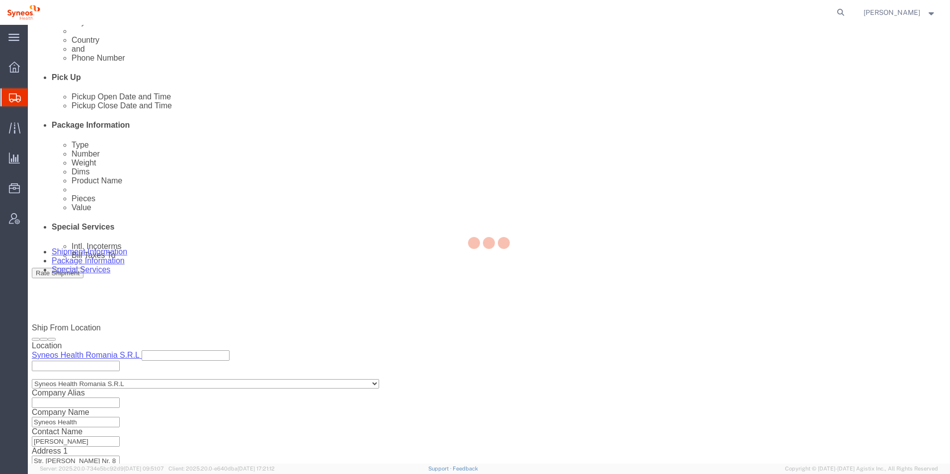
scroll to position [0, 0]
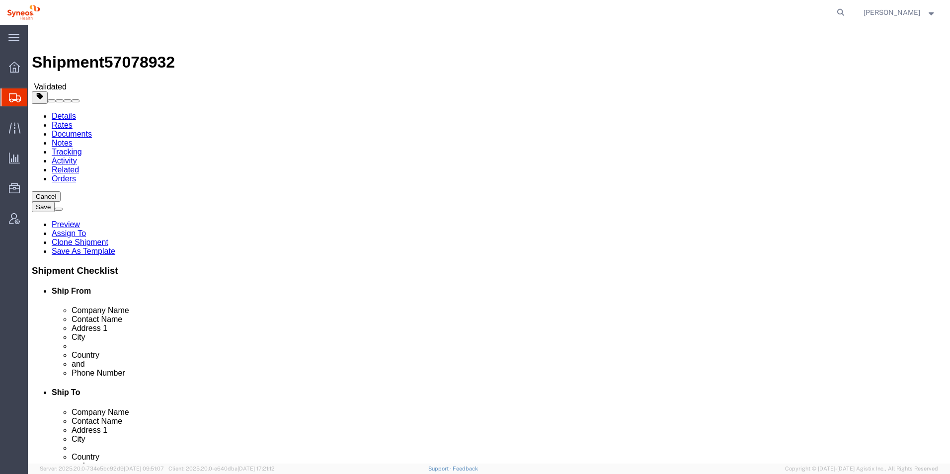
drag, startPoint x: 465, startPoint y: 287, endPoint x: 532, endPoint y: 304, distance: 69.7
click div "3 x Large Box Package Type Select Bale(s) Basket(s) Bolt(s) Bottle(s) Buckets B…"
click button "Continue"
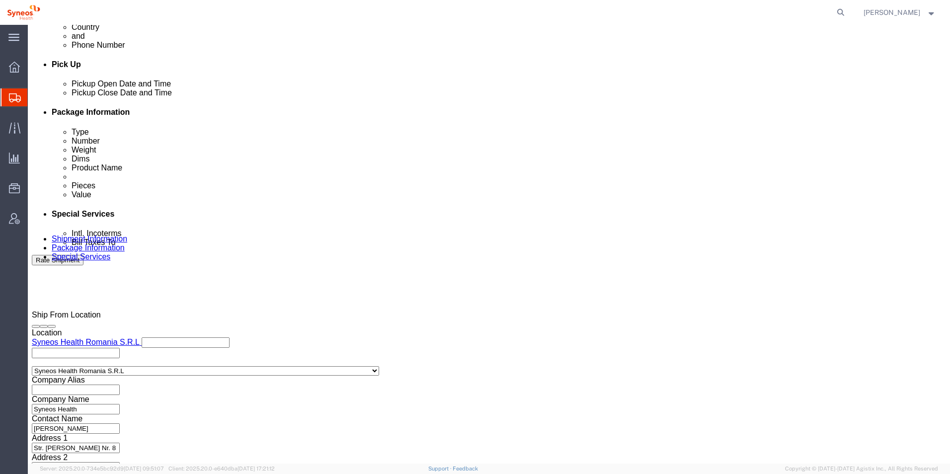
scroll to position [445, 0]
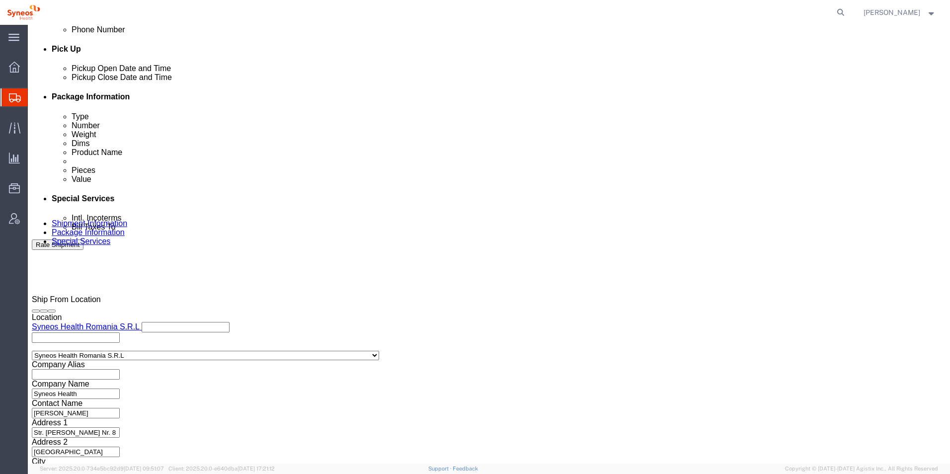
click div "Previous Continue"
click link "Documents"
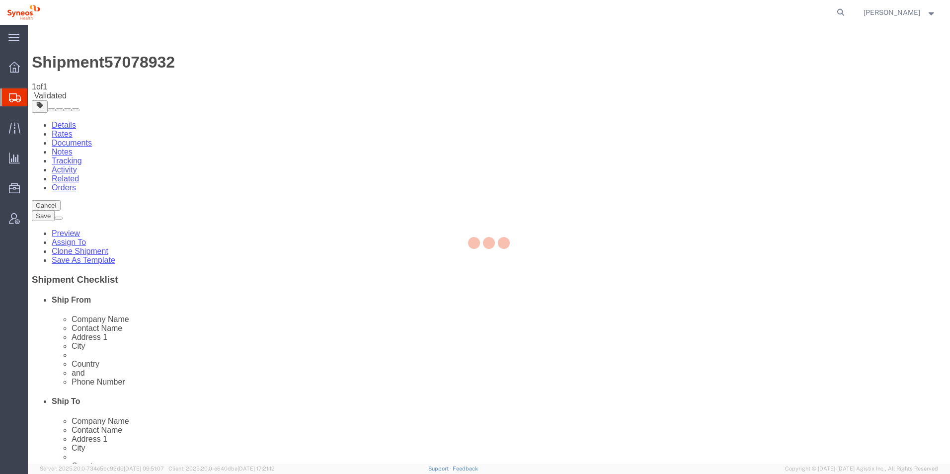
select select "48853"
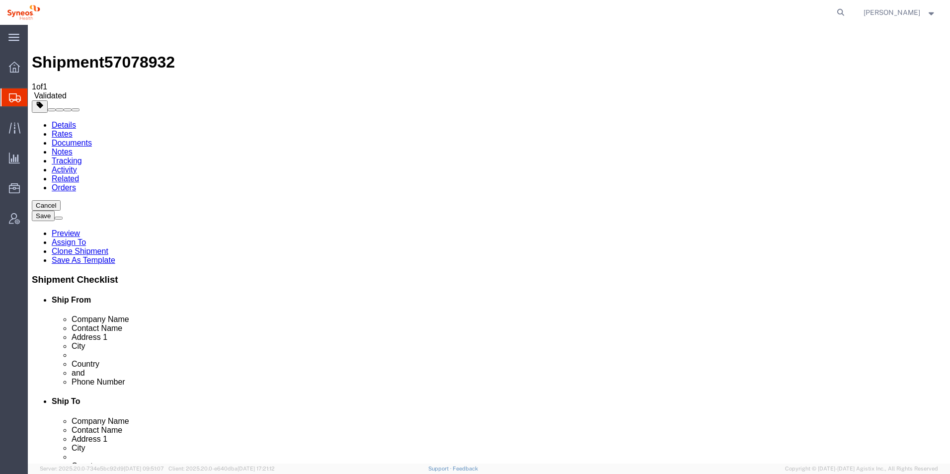
click at [79, 174] on link "Related" at bounding box center [65, 178] width 27 height 8
click at [7, 217] on div at bounding box center [14, 219] width 28 height 20
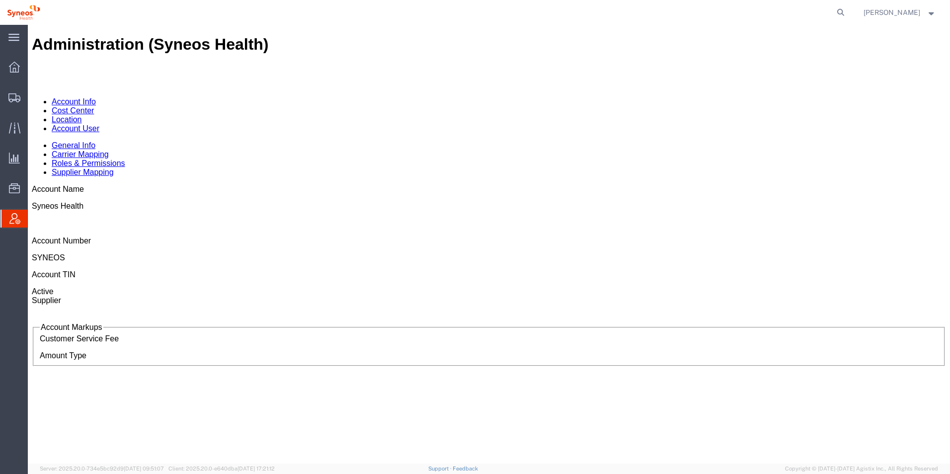
click at [94, 106] on link "Cost Center" at bounding box center [73, 110] width 42 height 8
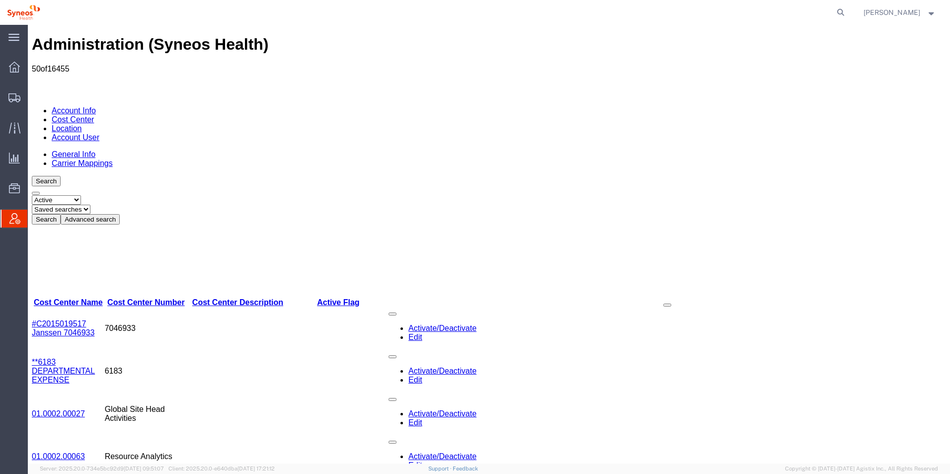
click at [67, 358] on link "**6183 DEPARTMENTAL EXPENSE" at bounding box center [63, 371] width 63 height 26
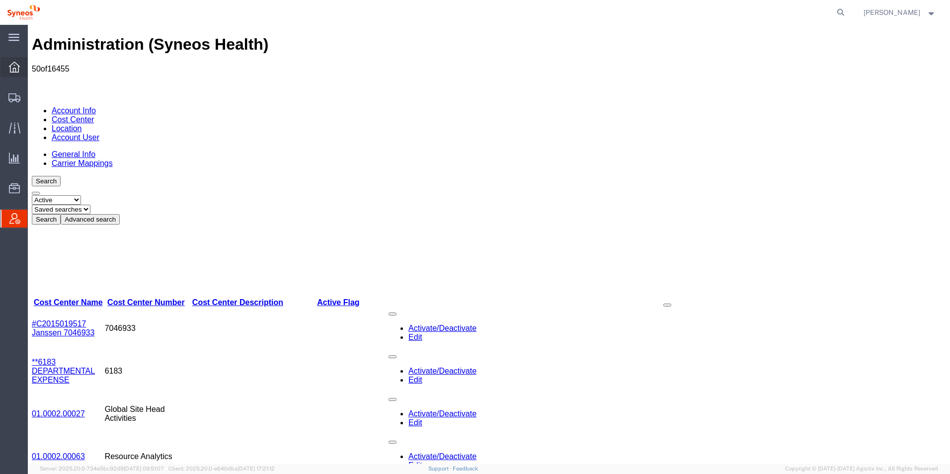
click at [12, 69] on icon at bounding box center [14, 67] width 11 height 11
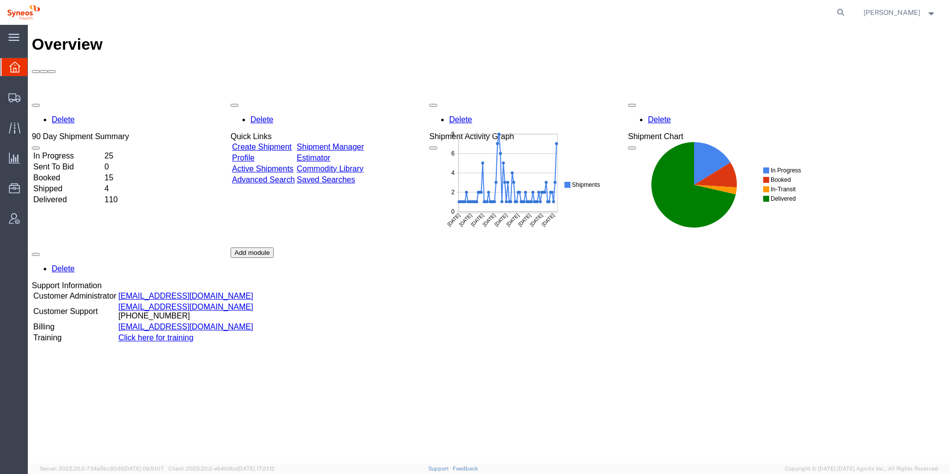
click at [590, 333] on div "Delete 90 Day Shipment Summary In Progress 25 Sent To Bid 0 Booked 15 Shipped 4…" at bounding box center [489, 247] width 914 height 298
click at [128, 173] on td "15" at bounding box center [116, 178] width 24 height 10
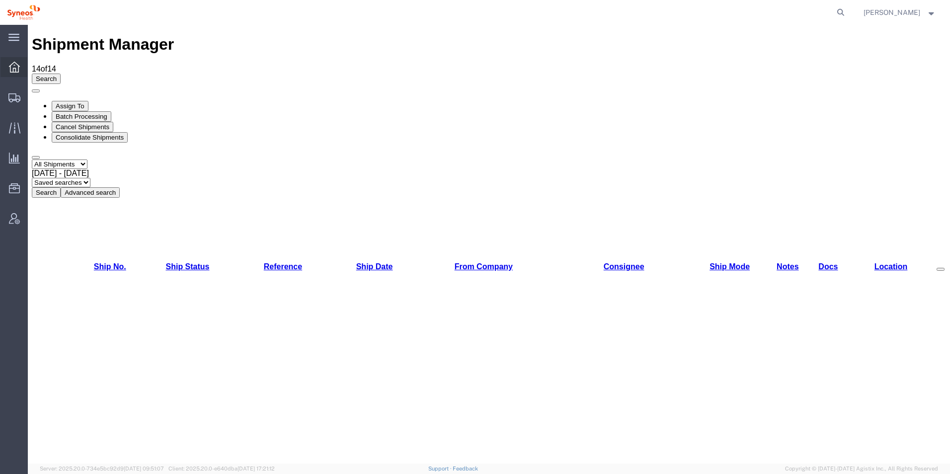
click at [15, 69] on icon at bounding box center [14, 67] width 11 height 11
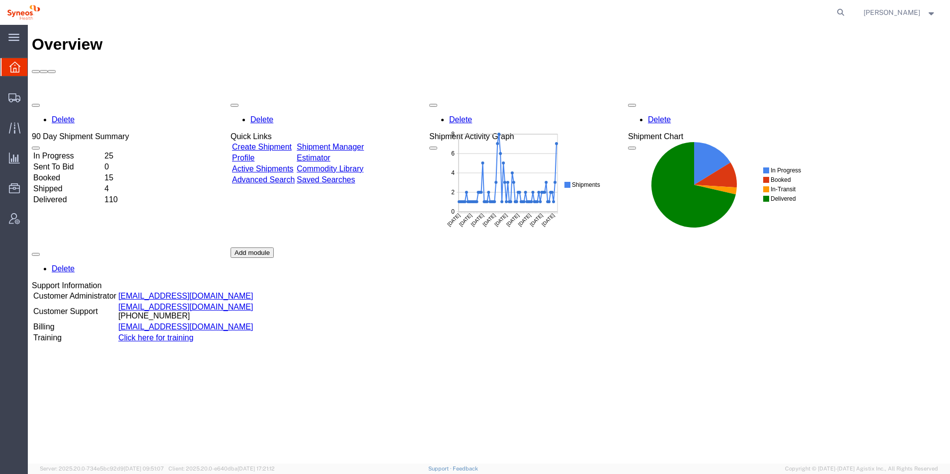
click at [60, 151] on td "In Progress" at bounding box center [68, 156] width 70 height 10
